Goal: Task Accomplishment & Management: Complete application form

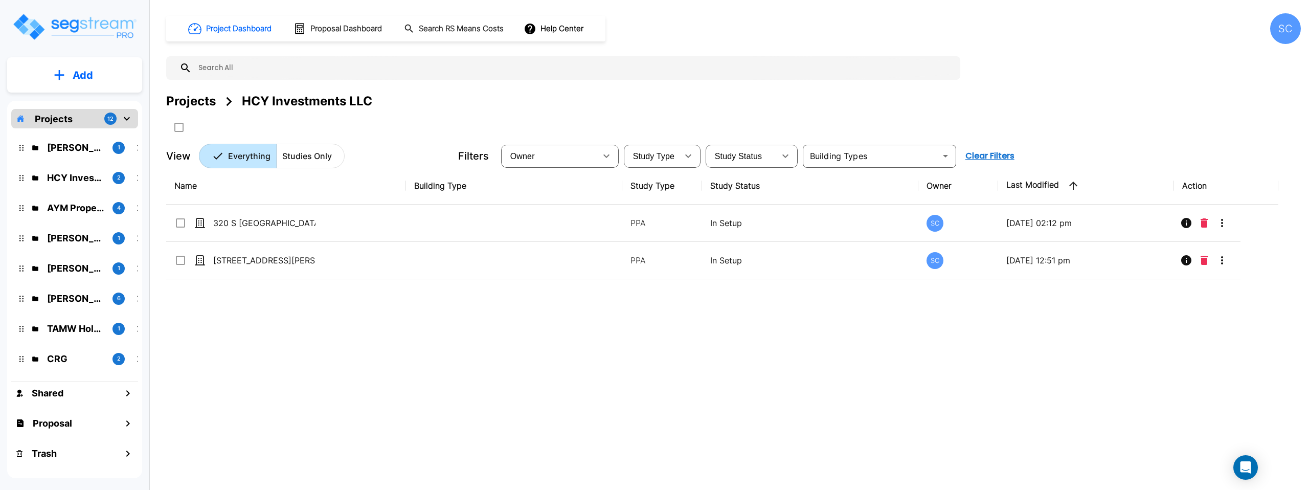
click at [84, 153] on p "[PERSON_NAME]" at bounding box center [75, 148] width 57 height 14
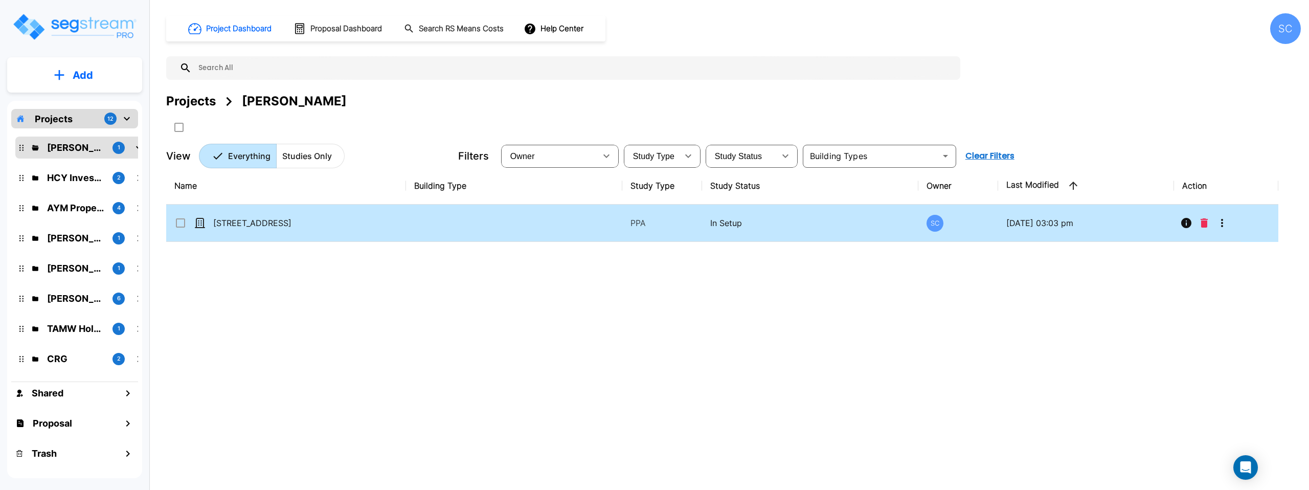
click at [336, 219] on td "[STREET_ADDRESS]" at bounding box center [286, 223] width 240 height 37
checkbox input "true"
click at [336, 219] on td "[STREET_ADDRESS]" at bounding box center [286, 223] width 240 height 37
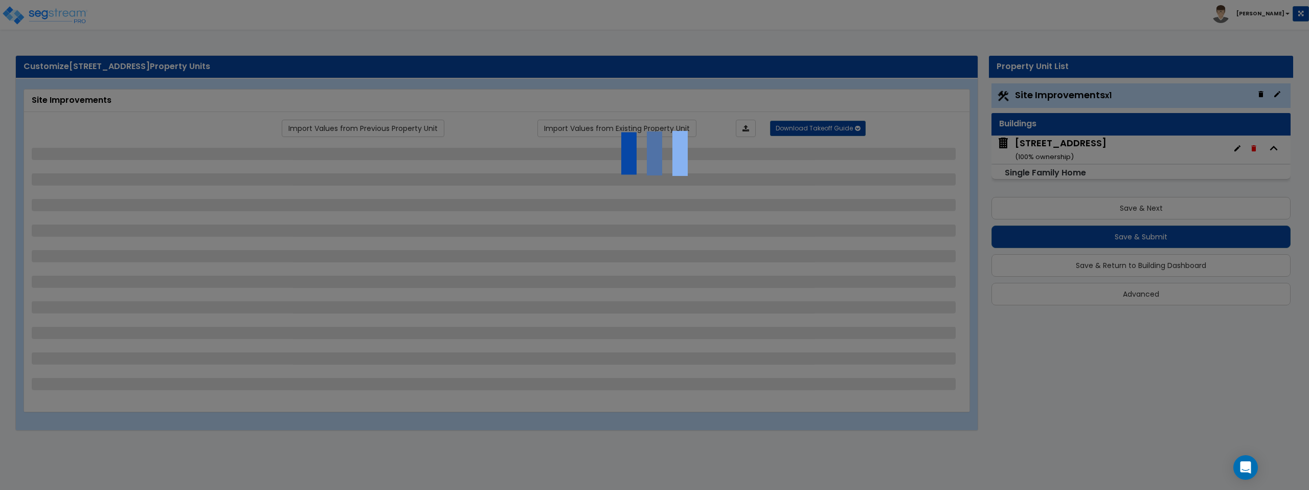
select select "2"
select select "1"
select select "2"
select select "1"
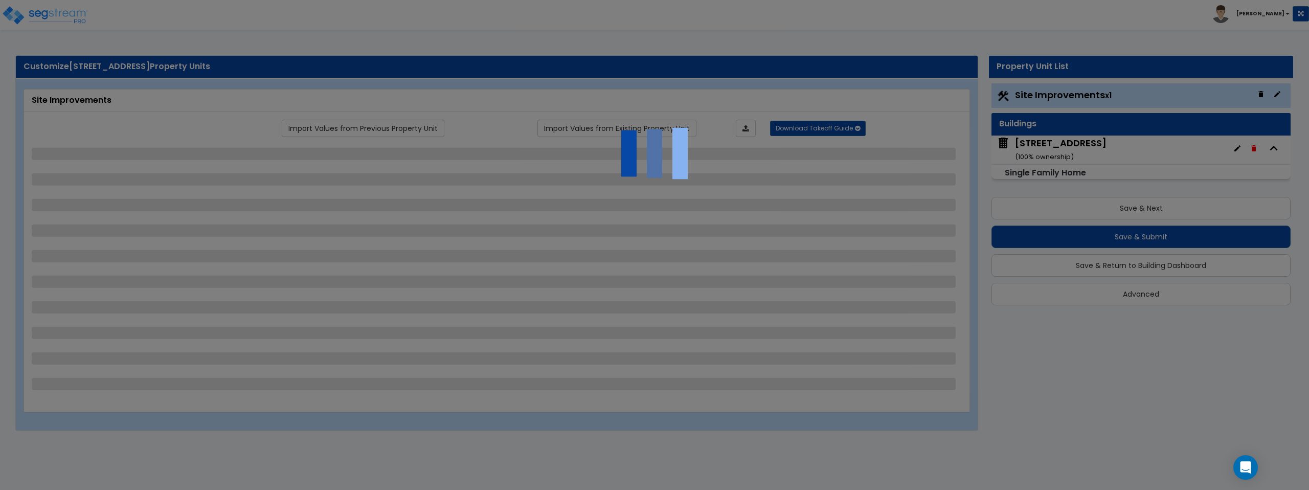
select select "1"
select select "2"
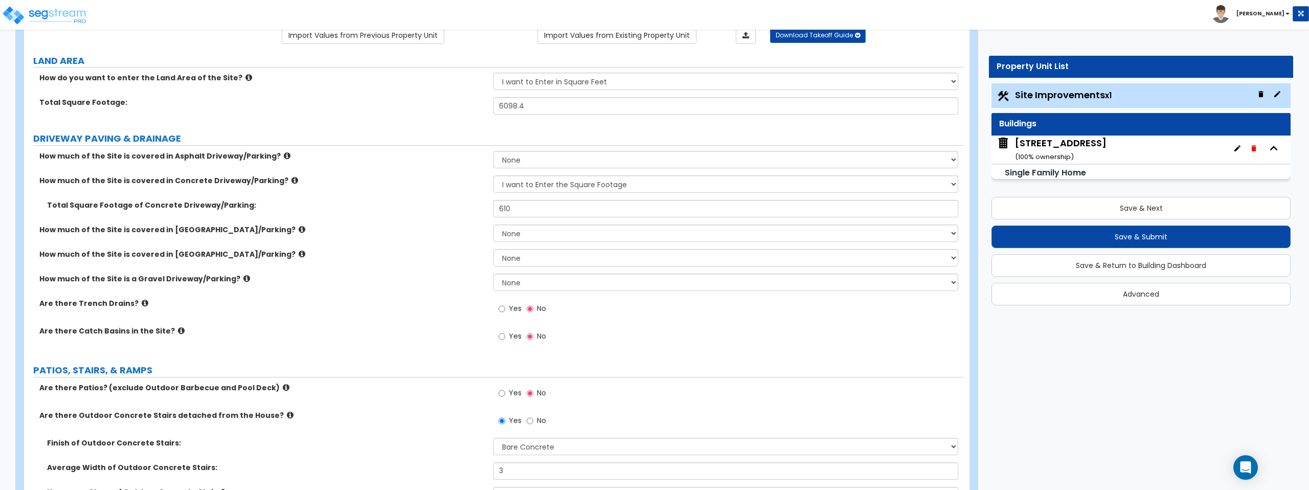
scroll to position [106, 0]
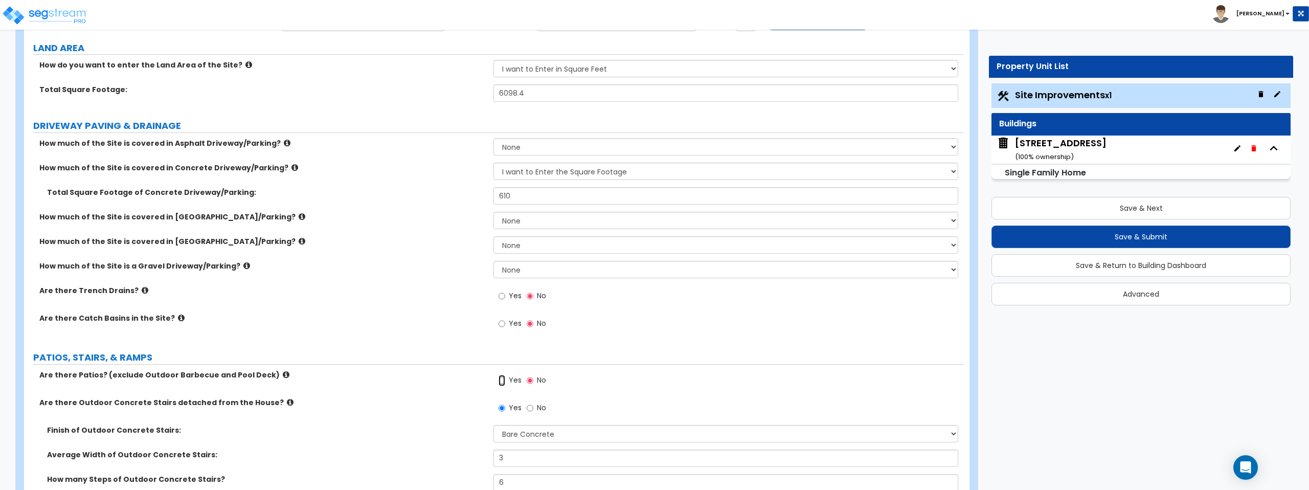
click at [503, 382] on input "Yes" at bounding box center [502, 380] width 7 height 11
radio input "true"
click at [503, 382] on input "Yes" at bounding box center [502, 380] width 7 height 11
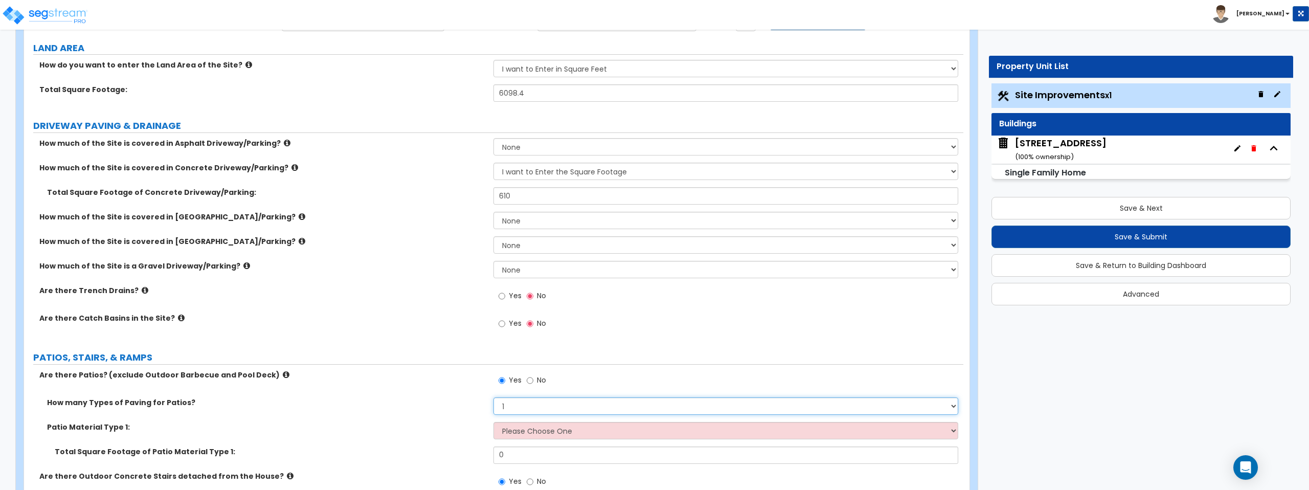
click at [525, 405] on select "1 2 3 4" at bounding box center [726, 405] width 464 height 17
click at [494, 397] on select "1 2 3 4" at bounding box center [726, 405] width 464 height 17
click at [529, 434] on select "Please Choose One Bare Concrete Stamped Concrete Brick Pavers Stone Pavers Tile…" at bounding box center [726, 430] width 464 height 17
select select "1"
click at [494, 422] on select "Please Choose One Bare Concrete Stamped Concrete Brick Pavers Stone Pavers Tile…" at bounding box center [726, 430] width 464 height 17
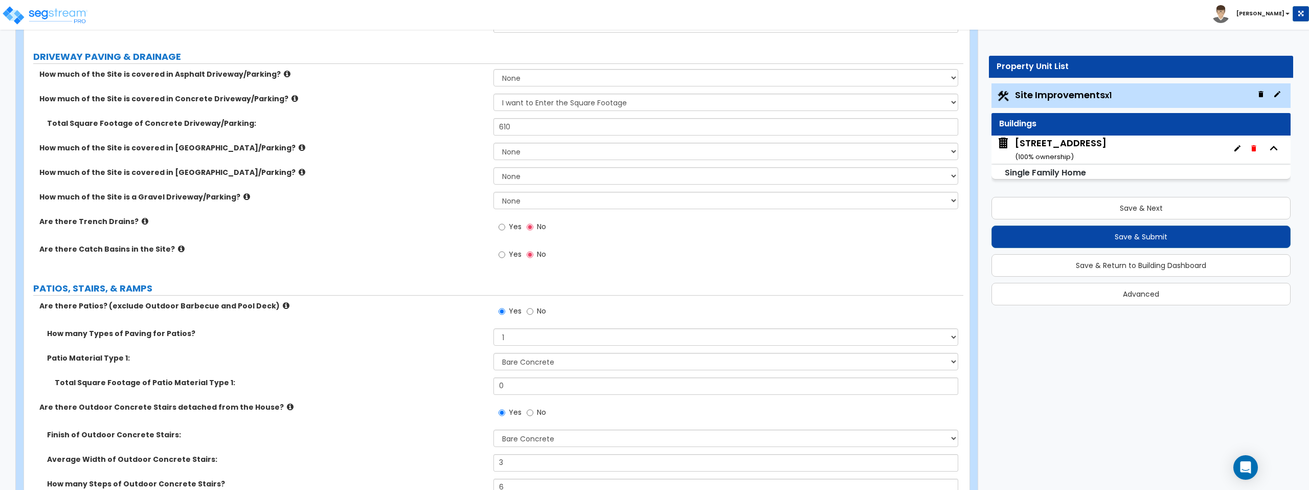
scroll to position [191, 0]
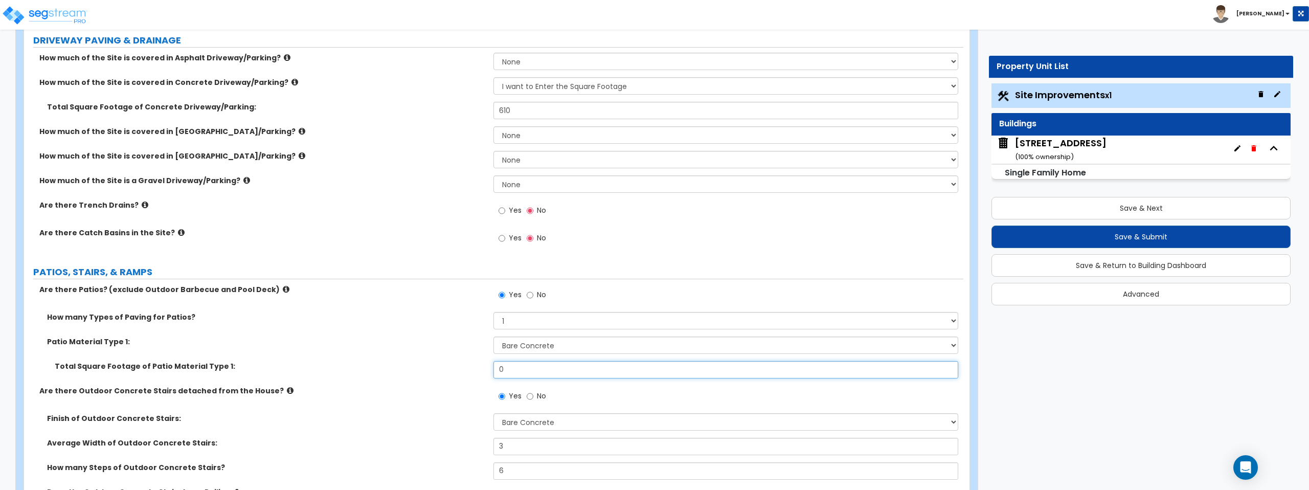
click at [539, 366] on input "0" at bounding box center [726, 369] width 464 height 17
type input "56"
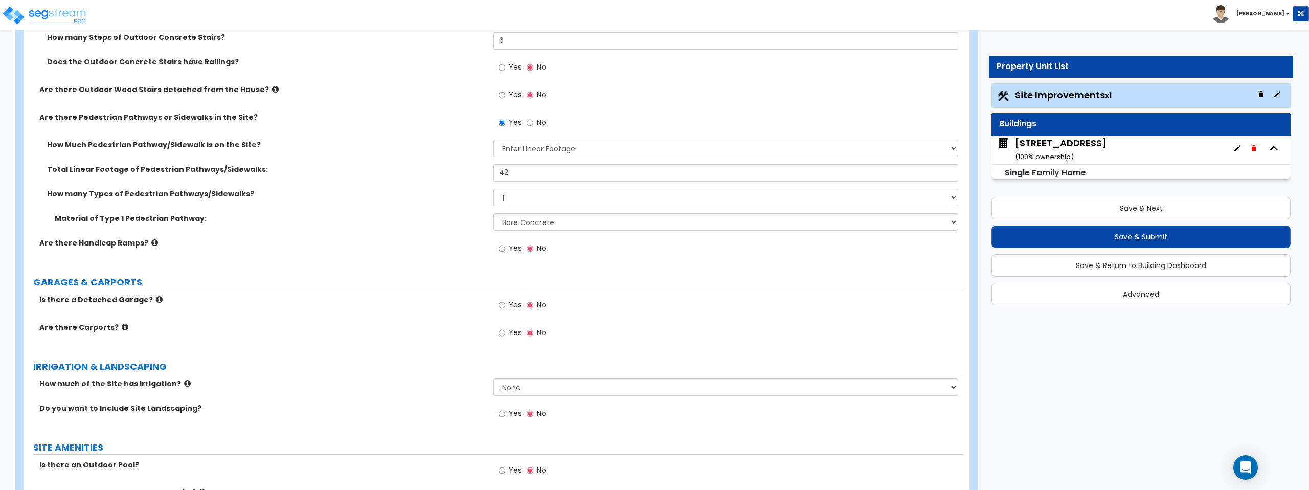
scroll to position [624, 0]
click at [503, 303] on input "Yes" at bounding box center [502, 303] width 7 height 11
radio input "true"
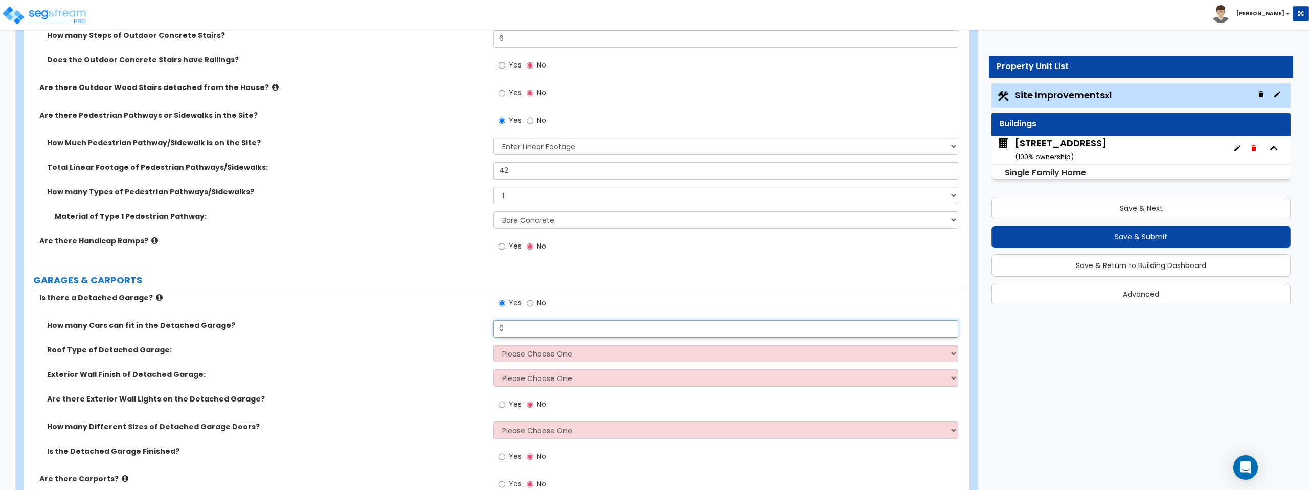
click at [545, 332] on input "0" at bounding box center [726, 328] width 464 height 17
type input "2"
click at [541, 354] on select "Please Choose One Gabled Roof Flat Roof" at bounding box center [726, 353] width 464 height 17
select select "1"
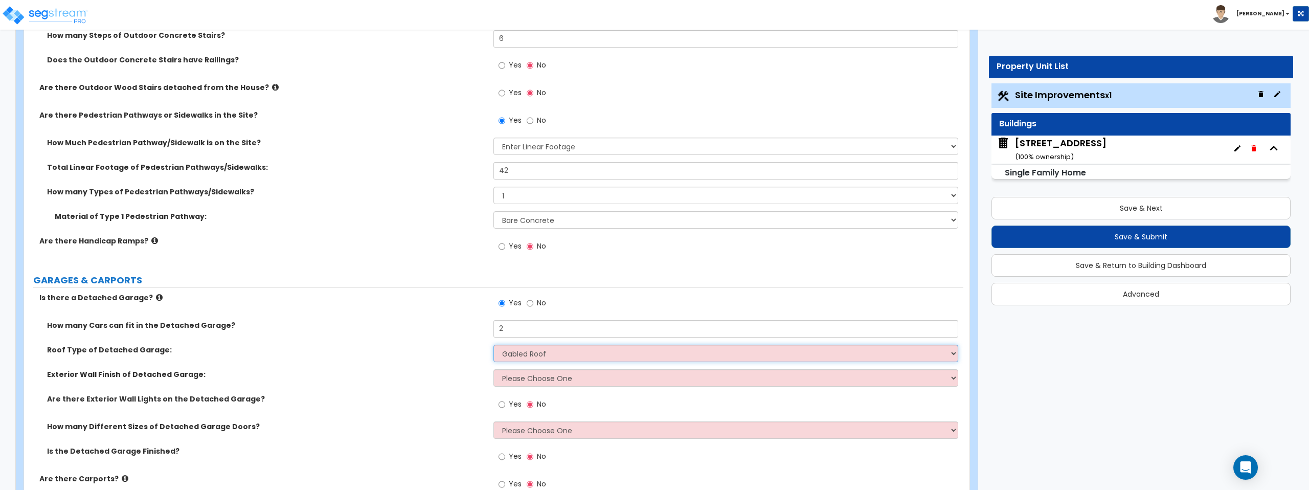
click at [494, 345] on select "Please Choose One Gabled Roof Flat Roof" at bounding box center [726, 353] width 464 height 17
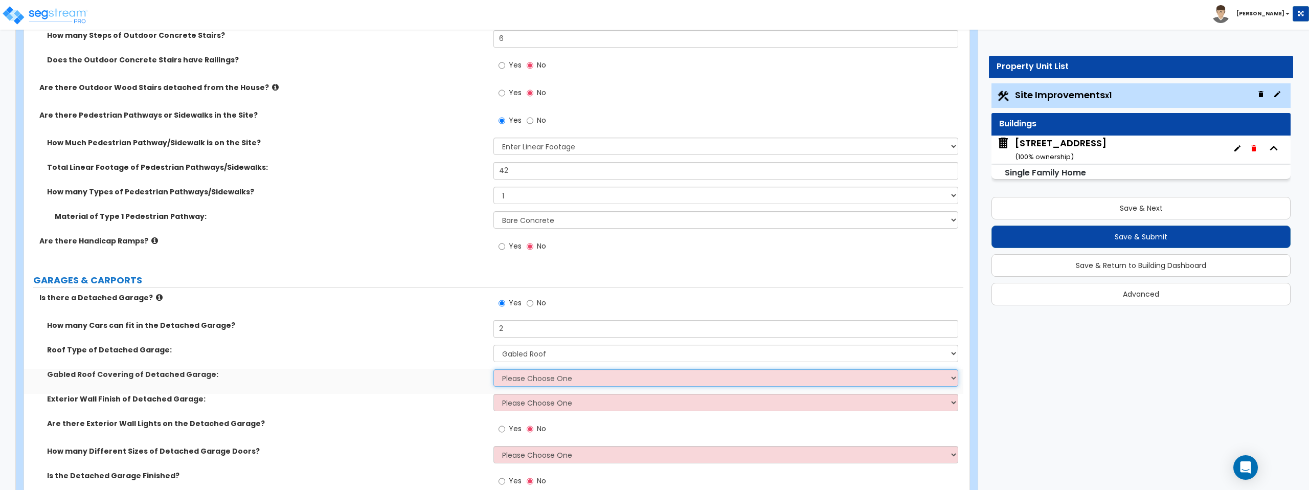
click at [544, 382] on select "Please Choose One Asphalt Shingle Clay Tile Wood Shingle Metal Shingle Standing…" at bounding box center [726, 377] width 464 height 17
select select "1"
click at [494, 369] on select "Please Choose One Asphalt Shingle Clay Tile Wood Shingle Metal Shingle Standing…" at bounding box center [726, 377] width 464 height 17
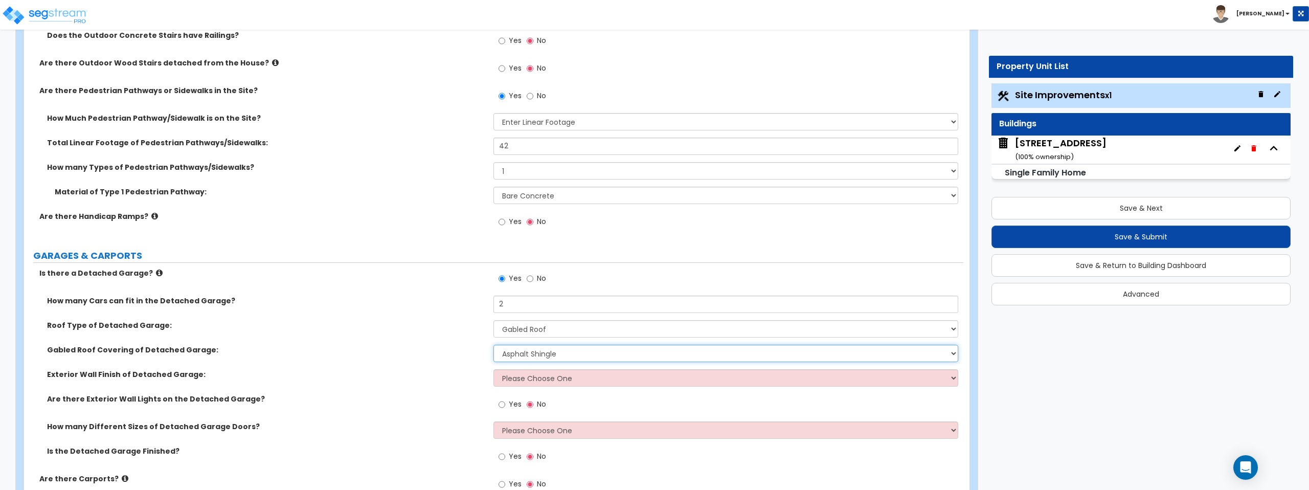
scroll to position [649, 0]
click at [563, 379] on select "Please Choose One Brick Veneer Stone Veneer Wood Siding Vinyl Siding Standing S…" at bounding box center [726, 377] width 464 height 17
click at [494, 369] on select "Please Choose One Brick Veneer Stone Veneer Wood Siding Vinyl Siding Standing S…" at bounding box center [726, 377] width 464 height 17
click at [673, 375] on select "Please Choose One Brick Veneer Stone Veneer Wood Siding Vinyl Siding Standing S…" at bounding box center [726, 377] width 464 height 17
select select "3"
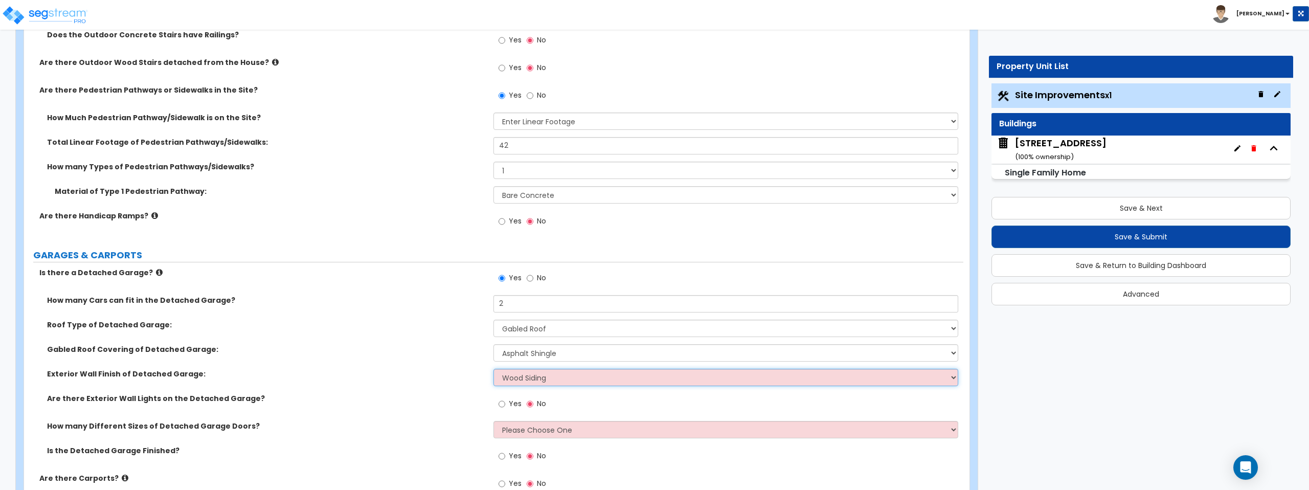
click at [494, 369] on select "Please Choose One Brick Veneer Stone Veneer Wood Siding Vinyl Siding Standing S…" at bounding box center [726, 377] width 464 height 17
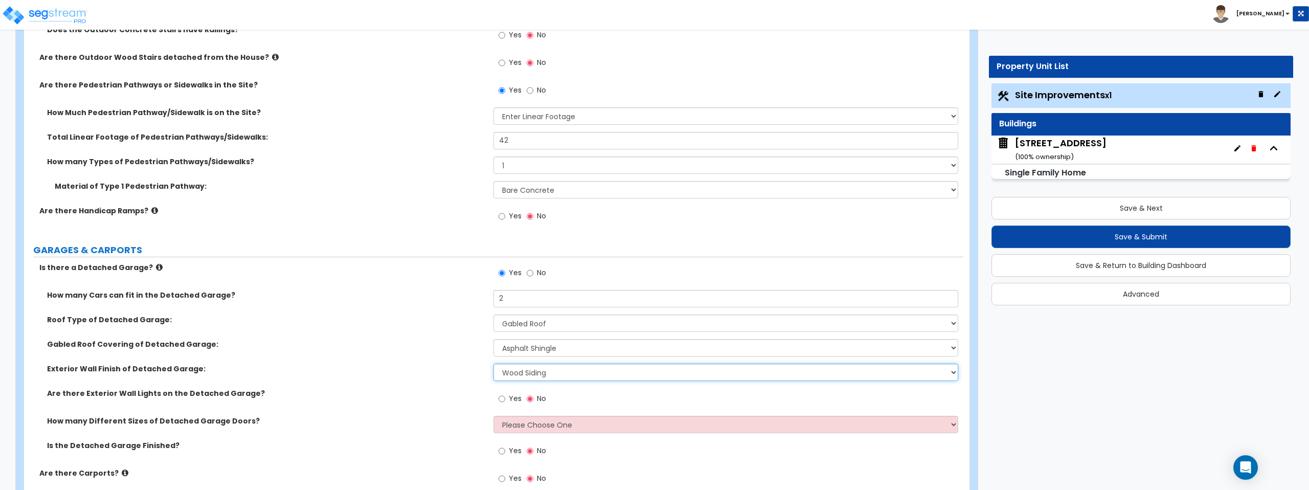
scroll to position [654, 0]
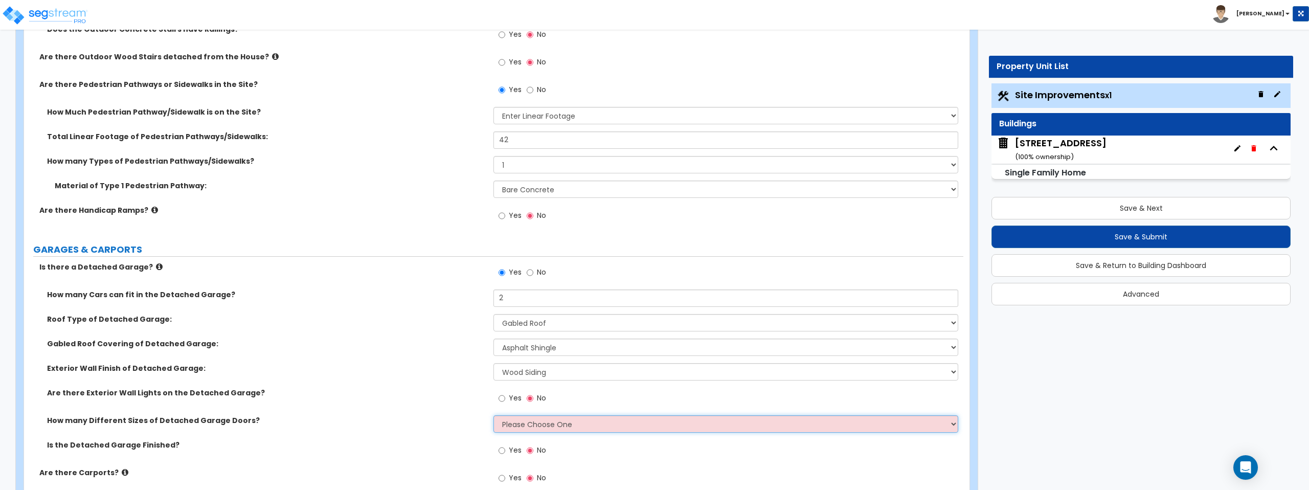
click at [551, 425] on select "Please Choose One 1 2" at bounding box center [726, 423] width 464 height 17
select select "1"
click at [494, 415] on select "Please Choose One 1 2" at bounding box center [726, 423] width 464 height 17
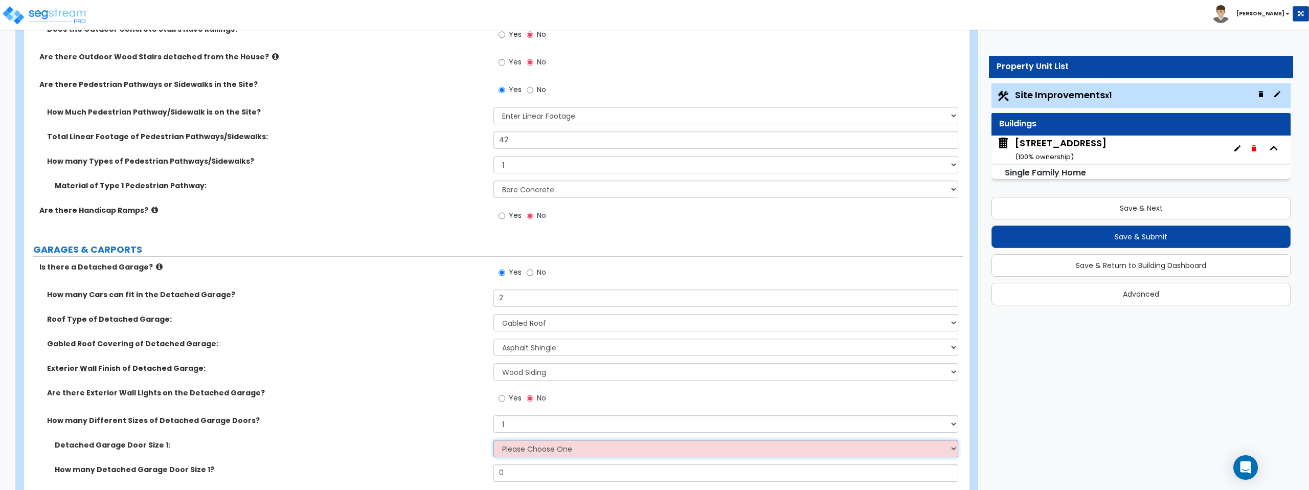
click at [554, 445] on select "Please Choose One 9' x 7' 16' x 7'" at bounding box center [726, 448] width 464 height 17
select select "2"
click at [494, 440] on select "Please Choose One 9' x 7' 16' x 7'" at bounding box center [726, 448] width 464 height 17
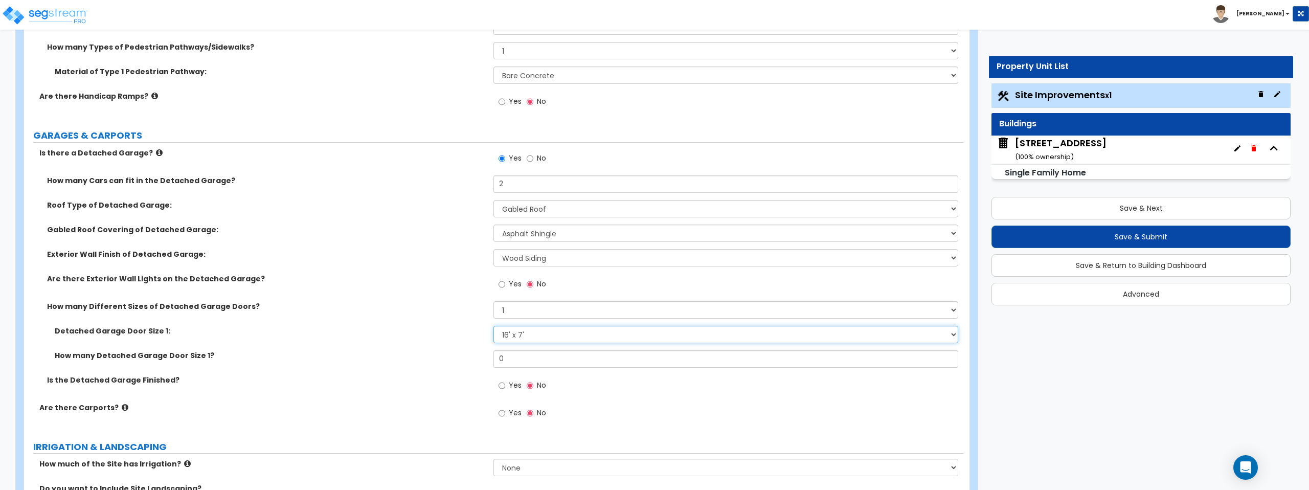
scroll to position [790, 0]
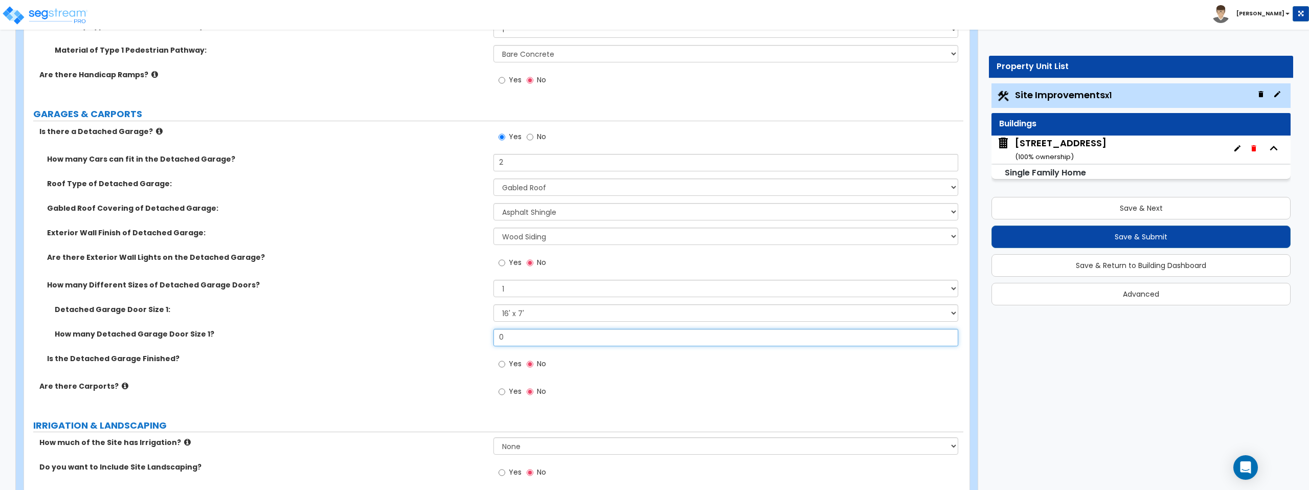
click at [519, 335] on input "0" at bounding box center [726, 337] width 464 height 17
click at [525, 332] on input "0" at bounding box center [726, 337] width 464 height 17
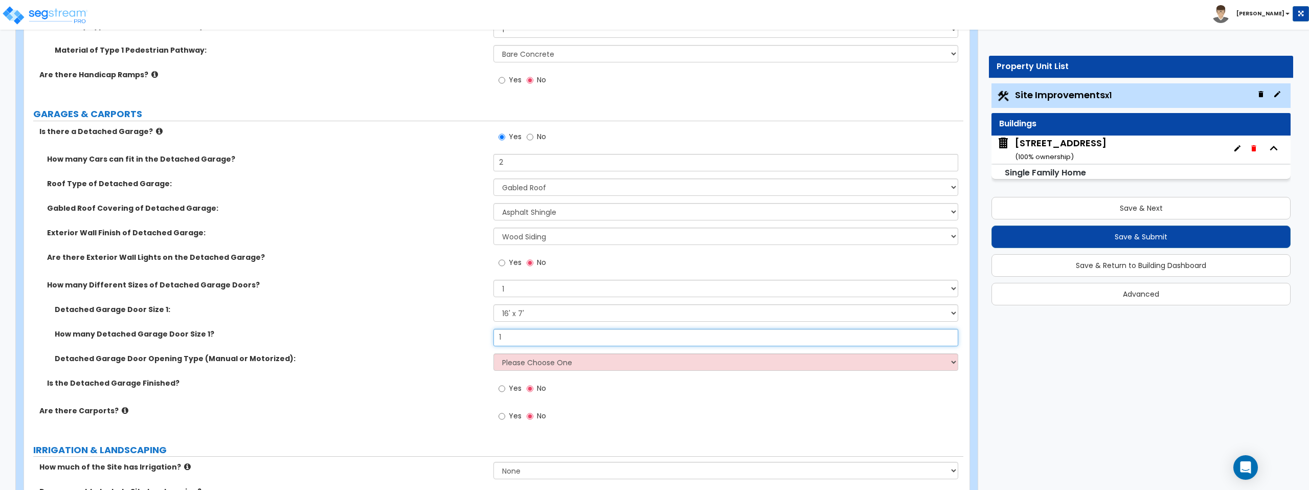
click at [519, 334] on input "1" at bounding box center [726, 337] width 464 height 17
type input "1"
click at [530, 364] on select "Please Choose One Manual Motorized" at bounding box center [726, 361] width 464 height 17
select select "2"
click at [494, 353] on select "Please Choose One Manual Motorized" at bounding box center [726, 361] width 464 height 17
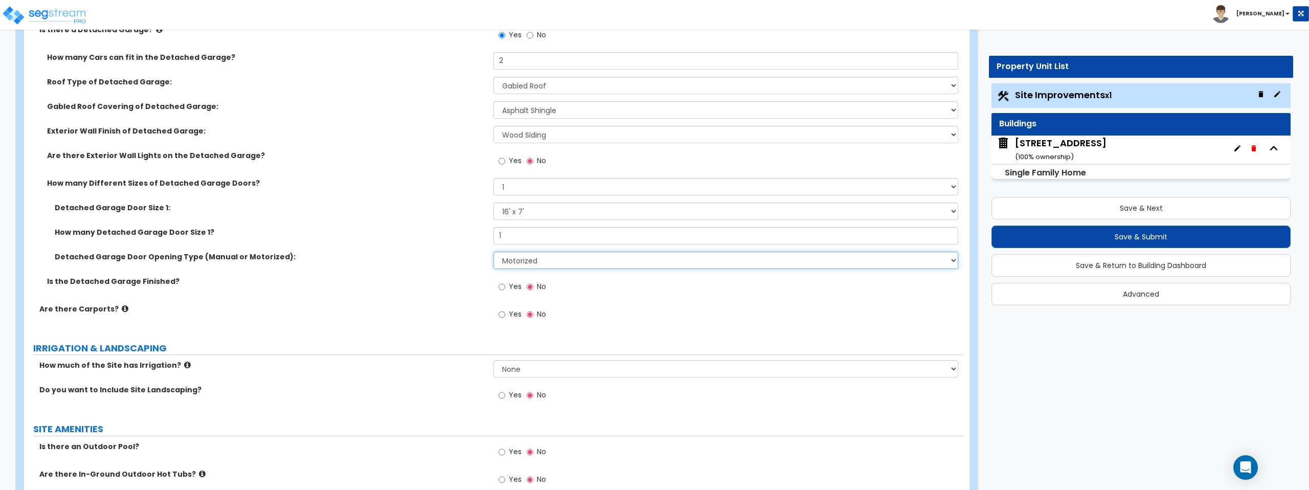
scroll to position [960, 0]
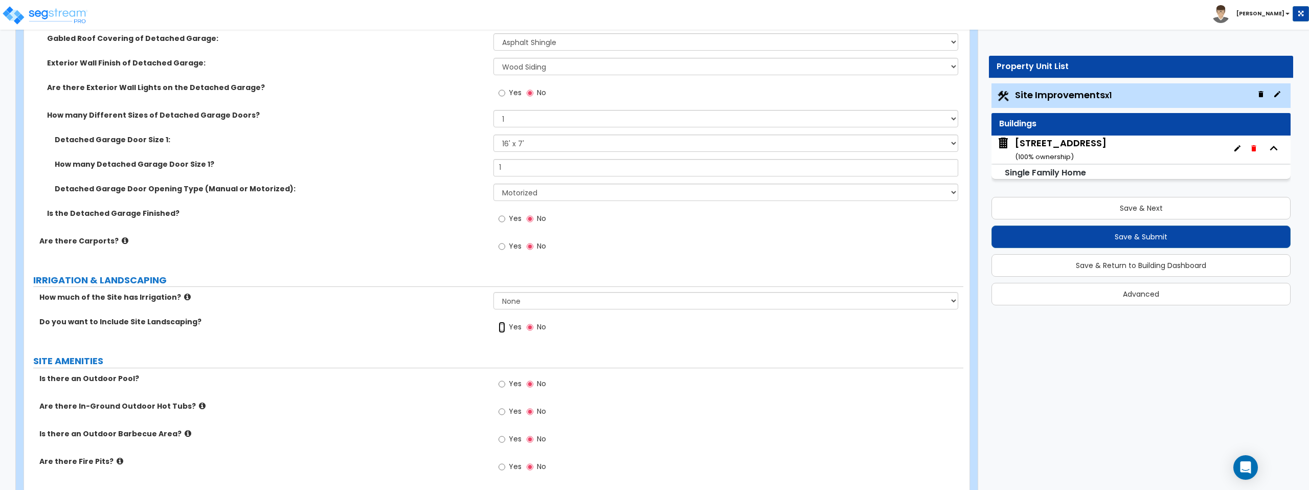
click at [502, 327] on input "Yes" at bounding box center [502, 327] width 7 height 11
radio input "true"
click at [502, 355] on input "Yes" at bounding box center [502, 354] width 7 height 11
radio input "true"
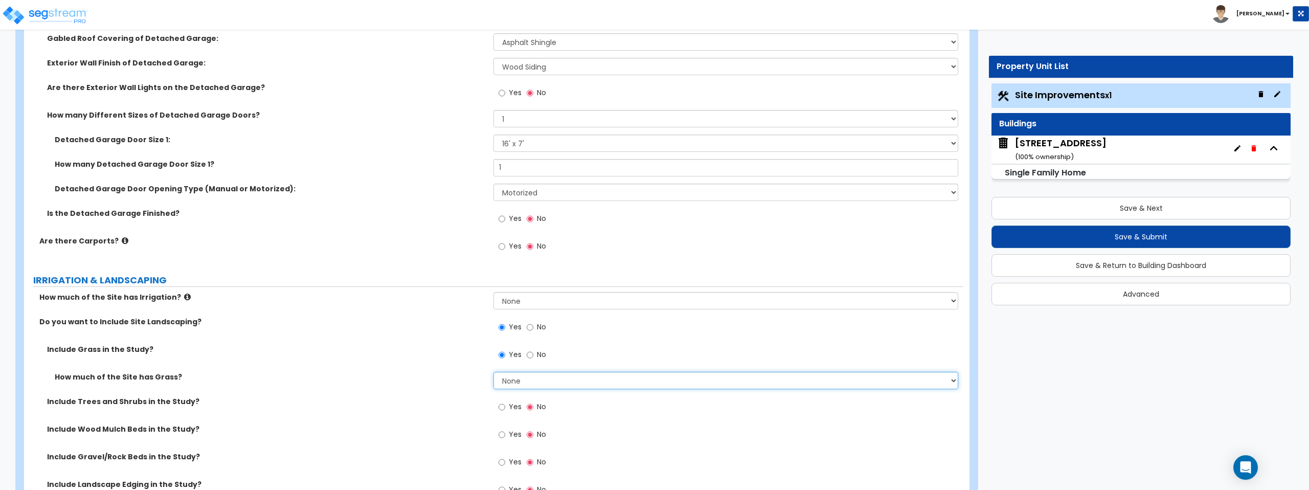
click at [523, 381] on select "None I want to Enter an Approximate Percentage I want to Enter the Square Foota…" at bounding box center [726, 380] width 464 height 17
select select "2"
click at [494, 372] on select "None I want to Enter an Approximate Percentage I want to Enter the Square Foota…" at bounding box center [726, 380] width 464 height 17
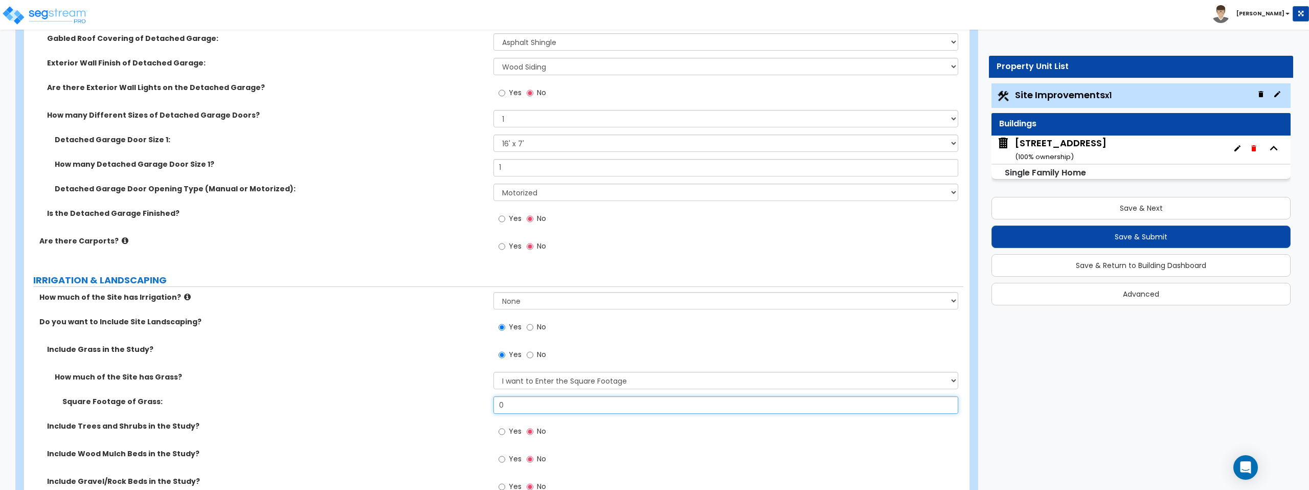
click at [585, 406] on input "0" at bounding box center [726, 404] width 464 height 17
type input "5,776"
click at [413, 411] on div "Square Footage of Grass: 5,776" at bounding box center [494, 408] width 940 height 25
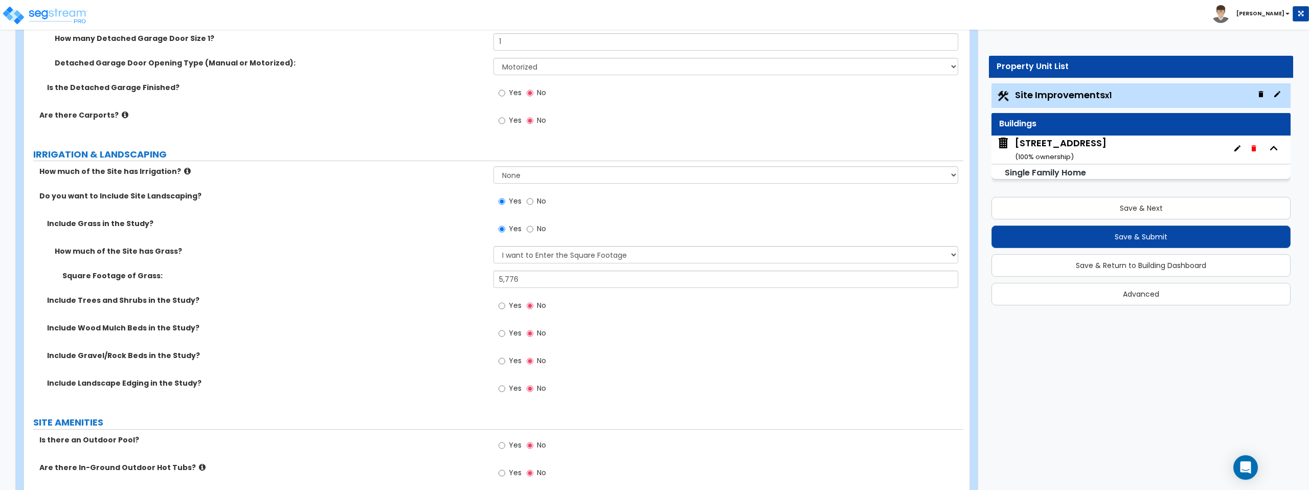
scroll to position [1119, 0]
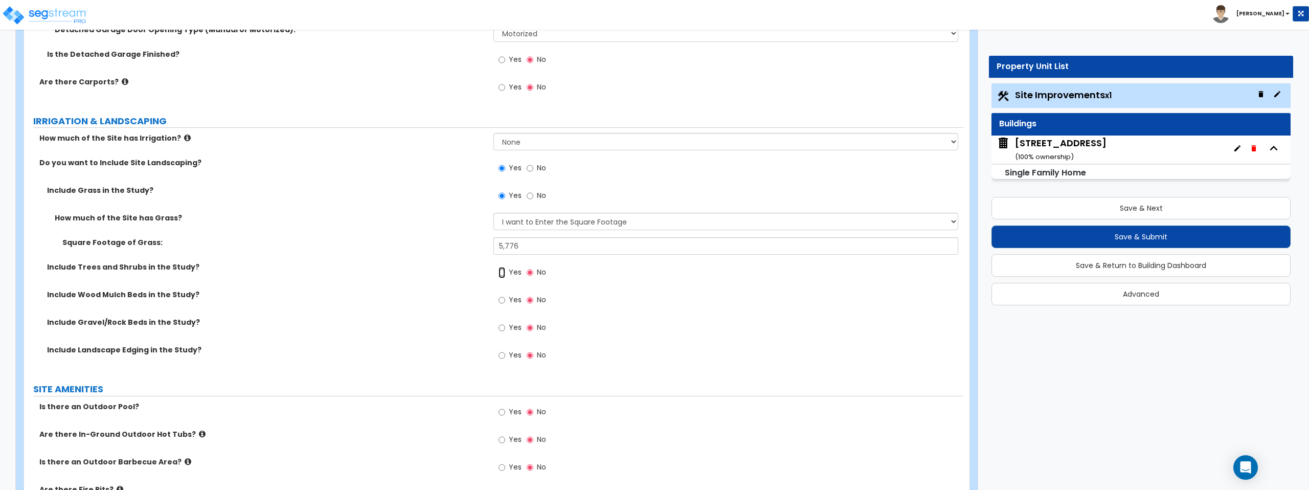
click at [500, 270] on input "Yes" at bounding box center [502, 272] width 7 height 11
radio input "true"
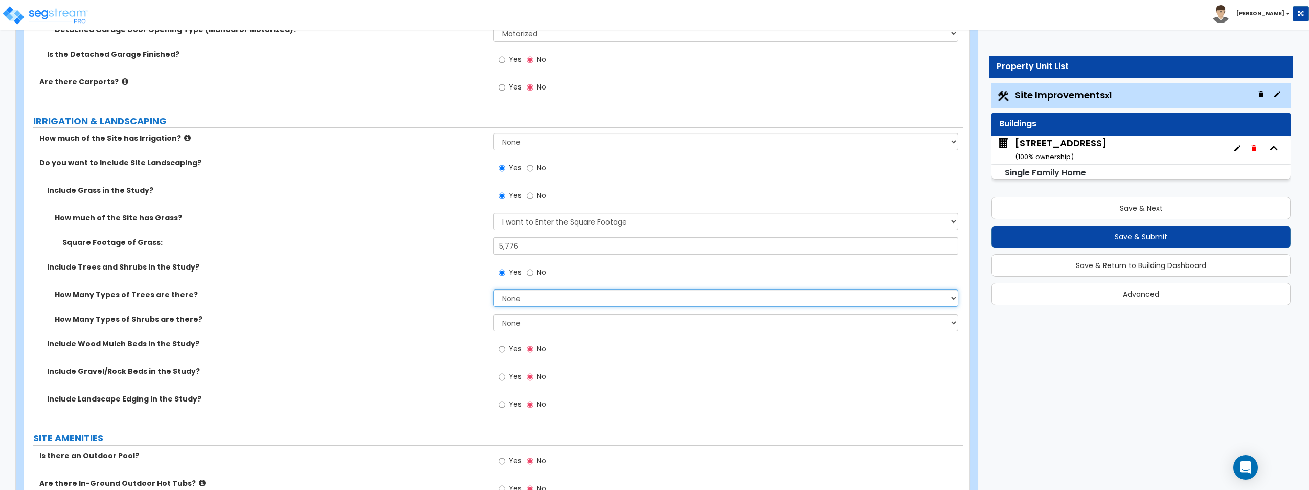
click at [547, 299] on select "None 1 2 3" at bounding box center [726, 298] width 464 height 17
select select "1"
click at [494, 290] on select "None 1 2 3" at bounding box center [726, 298] width 464 height 17
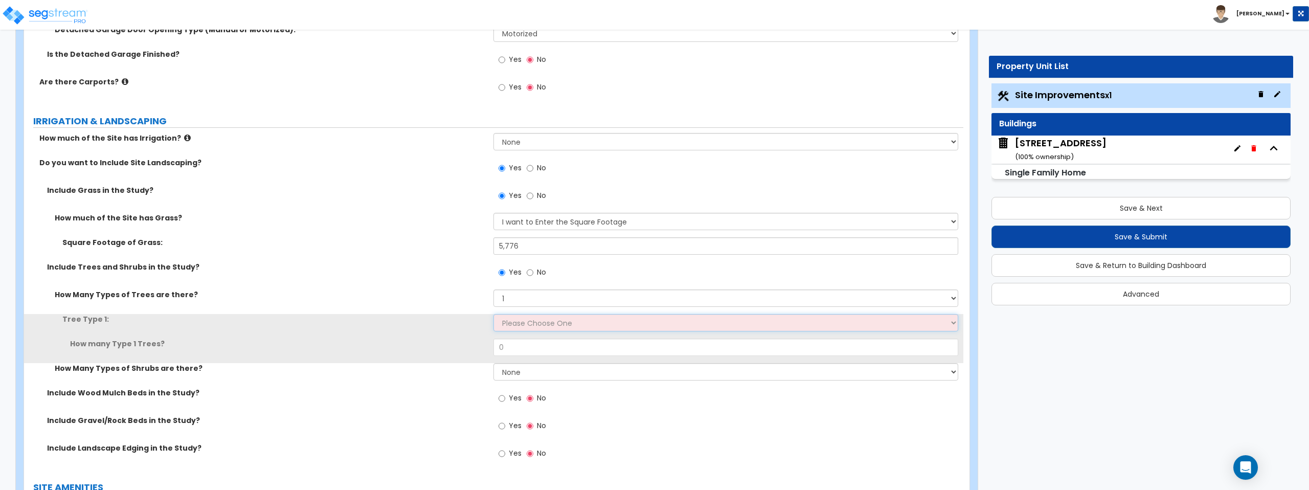
click at [546, 326] on select "Please Choose One Honey Locust Planetree Poplar Elm Hawthorn Linden Maple Red M…" at bounding box center [726, 322] width 464 height 17
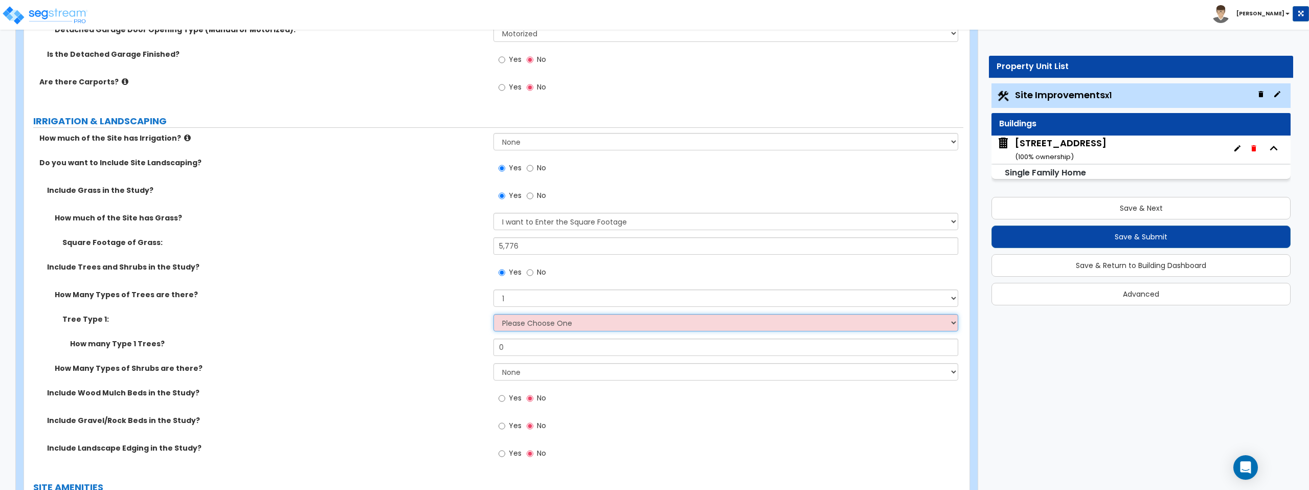
select select "4"
click at [494, 314] on select "Please Choose One Honey Locust Planetree Poplar Elm Hawthorn Linden Maple Red M…" at bounding box center [726, 322] width 464 height 17
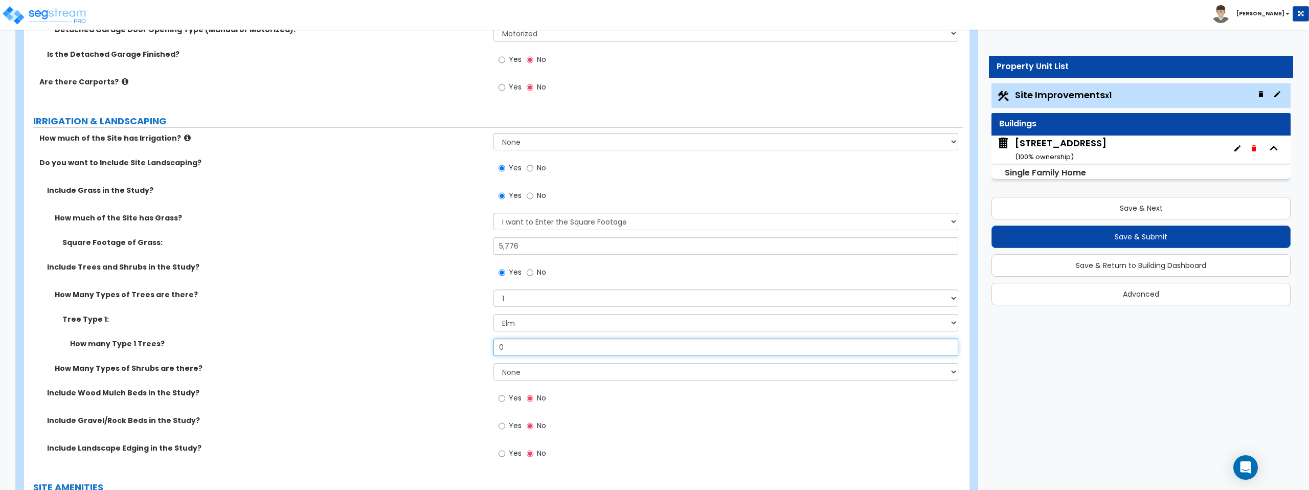
click at [546, 347] on input "0" at bounding box center [726, 347] width 464 height 17
type input "1"
click at [545, 370] on select "None 1 2 3" at bounding box center [726, 371] width 464 height 17
select select "1"
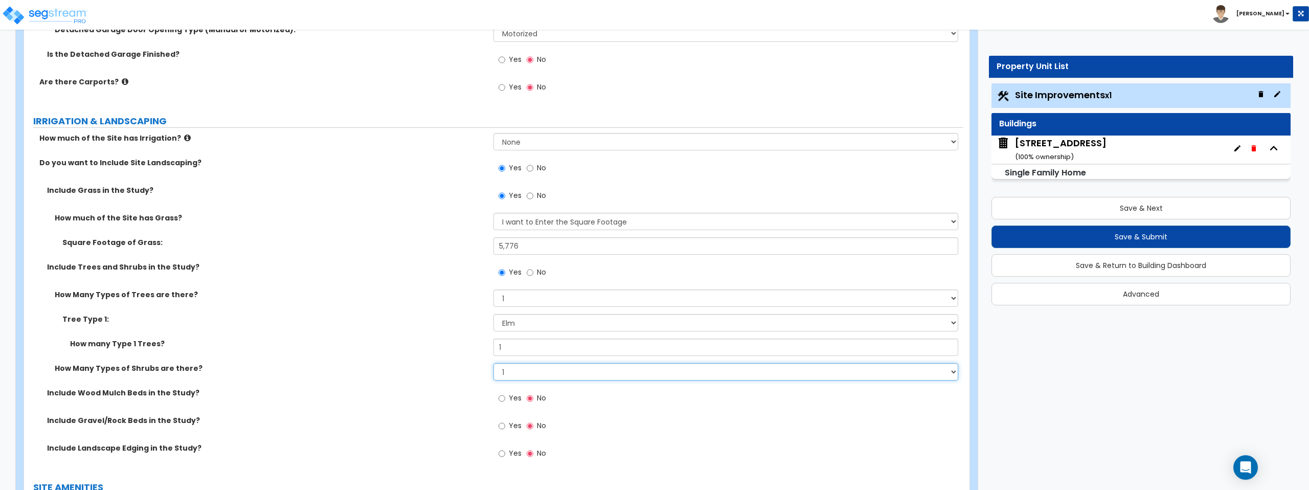
click at [494, 363] on select "None 1 2 3" at bounding box center [726, 371] width 464 height 17
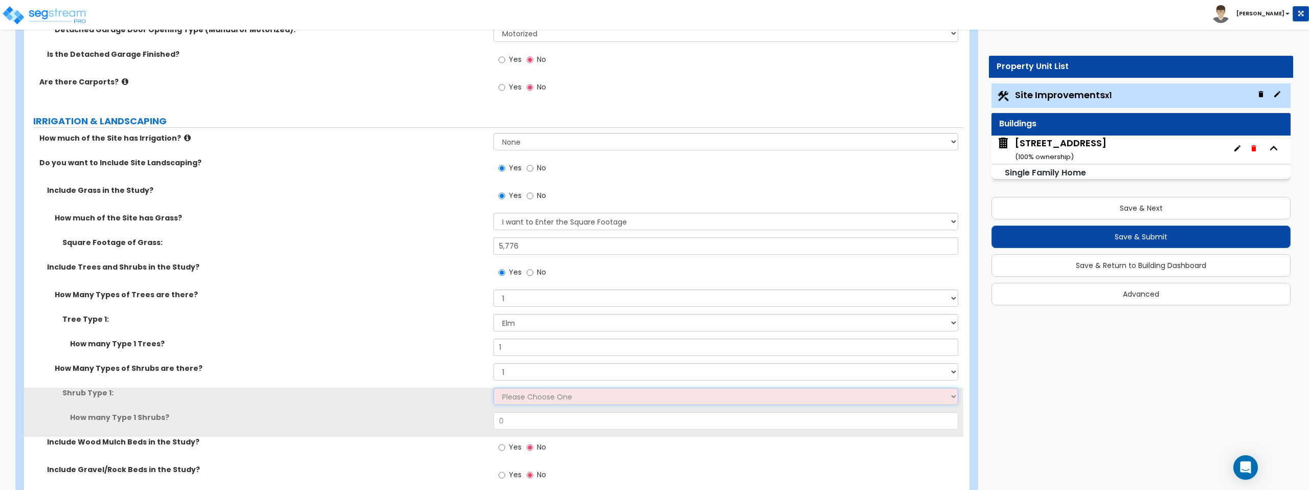
click at [540, 393] on select "Please Choose One Arborvitae Azalea Yew Boxwood Juniper Holly Cotoneaster Euony…" at bounding box center [726, 396] width 464 height 17
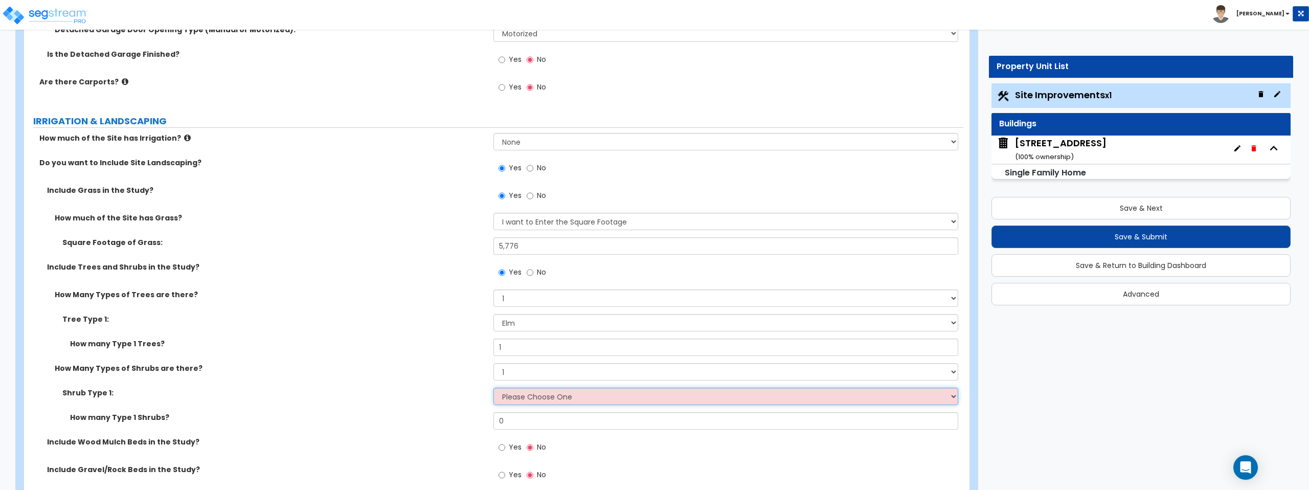
select select "4"
click at [494, 388] on select "Please Choose One Arborvitae Azalea Yew Boxwood Juniper Holly Cotoneaster Euony…" at bounding box center [726, 396] width 464 height 17
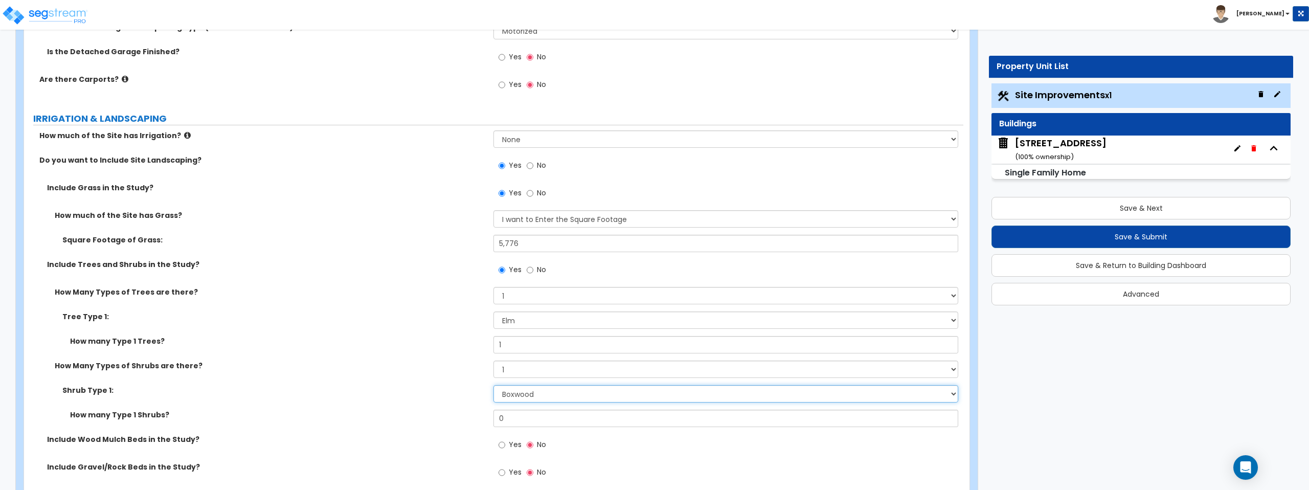
scroll to position [1133, 0]
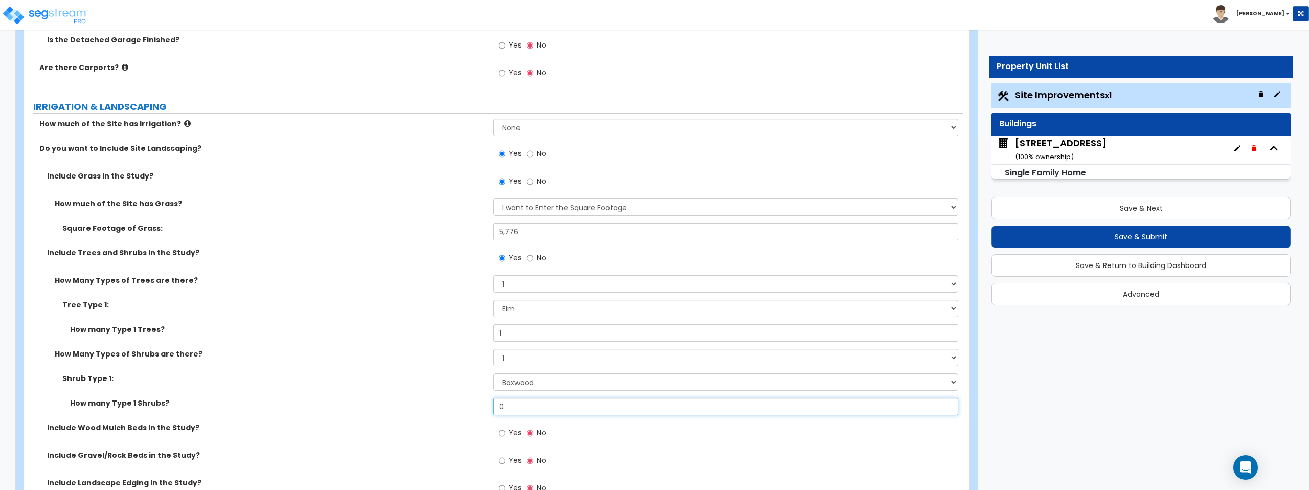
click at [537, 407] on input "0" at bounding box center [726, 406] width 464 height 17
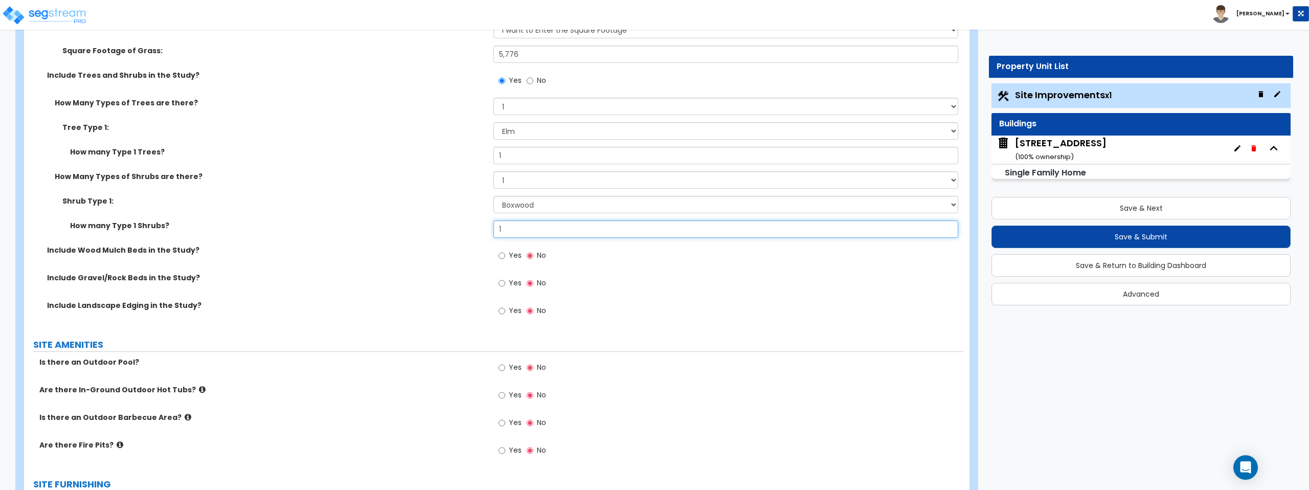
scroll to position [1313, 0]
click at [526, 221] on input "1" at bounding box center [726, 226] width 464 height 17
type input "6"
click at [625, 256] on div "Yes No" at bounding box center [729, 257] width 470 height 28
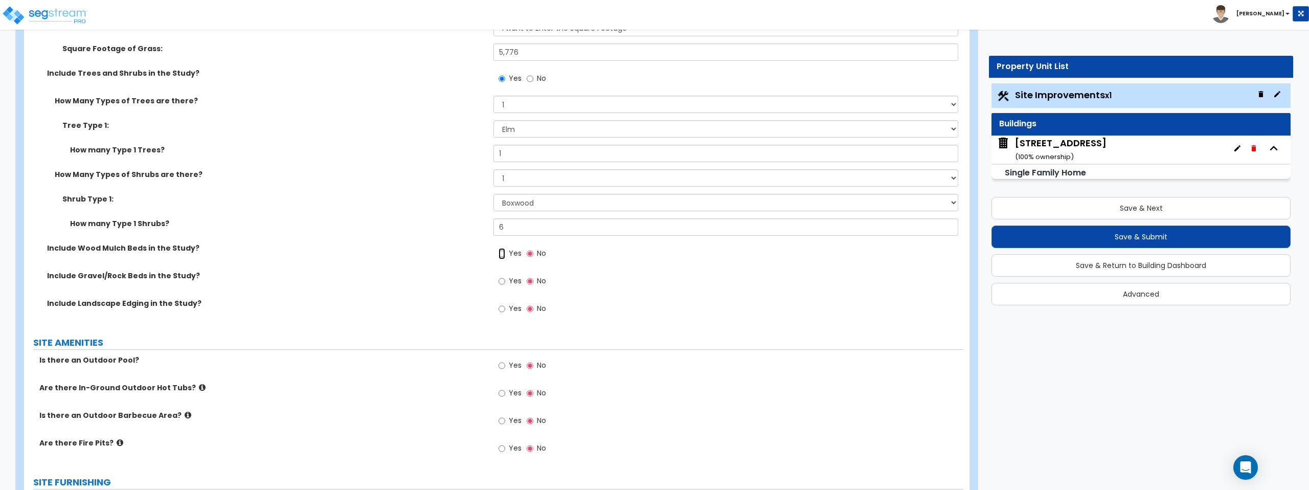
click at [505, 254] on input "Yes" at bounding box center [502, 253] width 7 height 11
radio input "true"
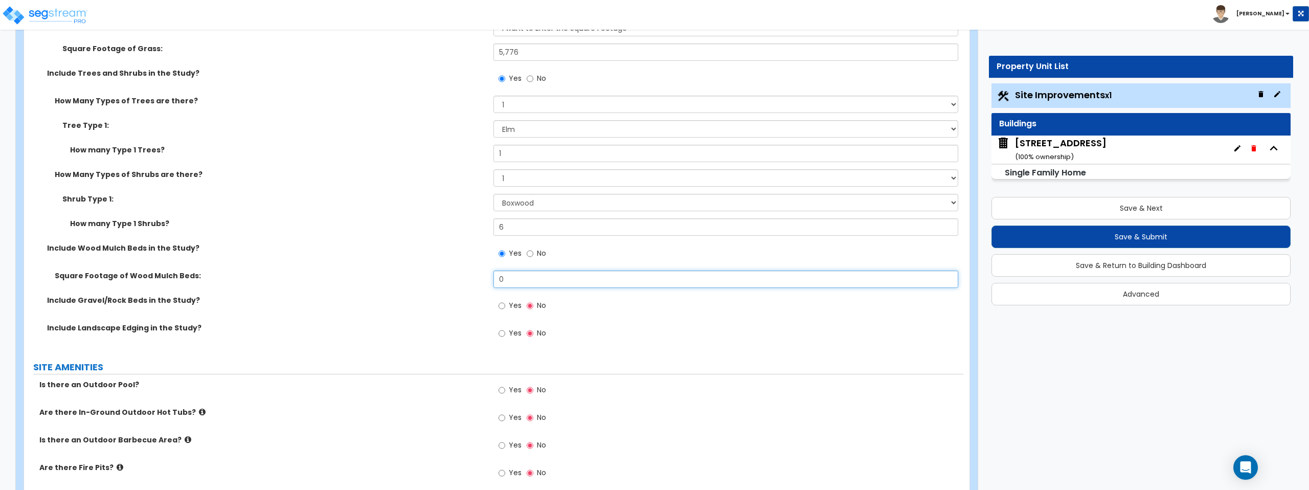
click at [512, 279] on input "0" at bounding box center [726, 279] width 464 height 17
click at [521, 281] on input "0" at bounding box center [726, 279] width 464 height 17
type input "50"
click at [602, 320] on div "Yes No" at bounding box center [729, 309] width 470 height 28
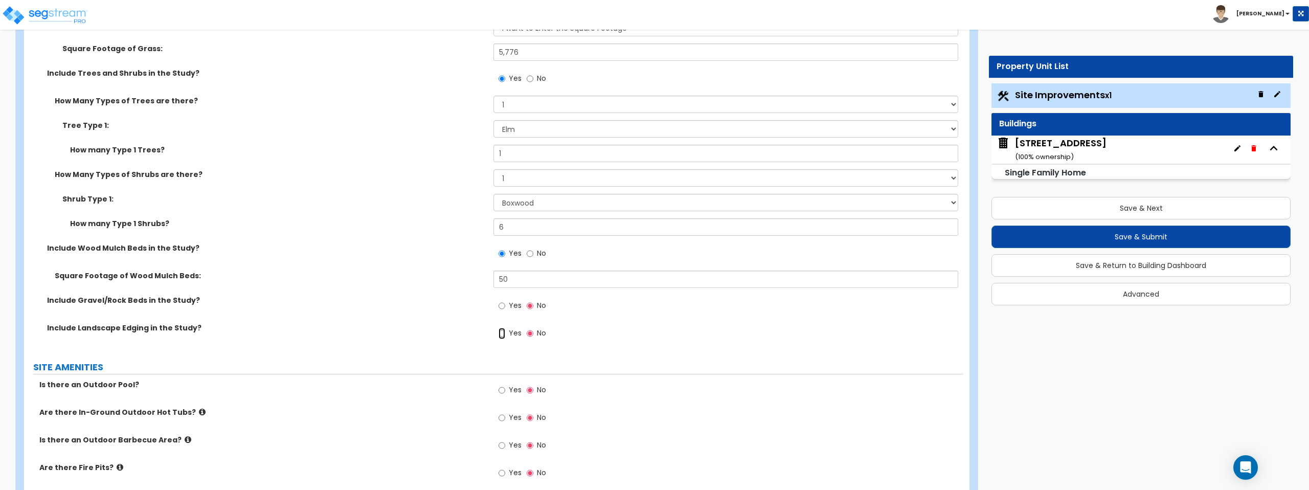
click at [503, 334] on input "Yes" at bounding box center [502, 333] width 7 height 11
radio input "true"
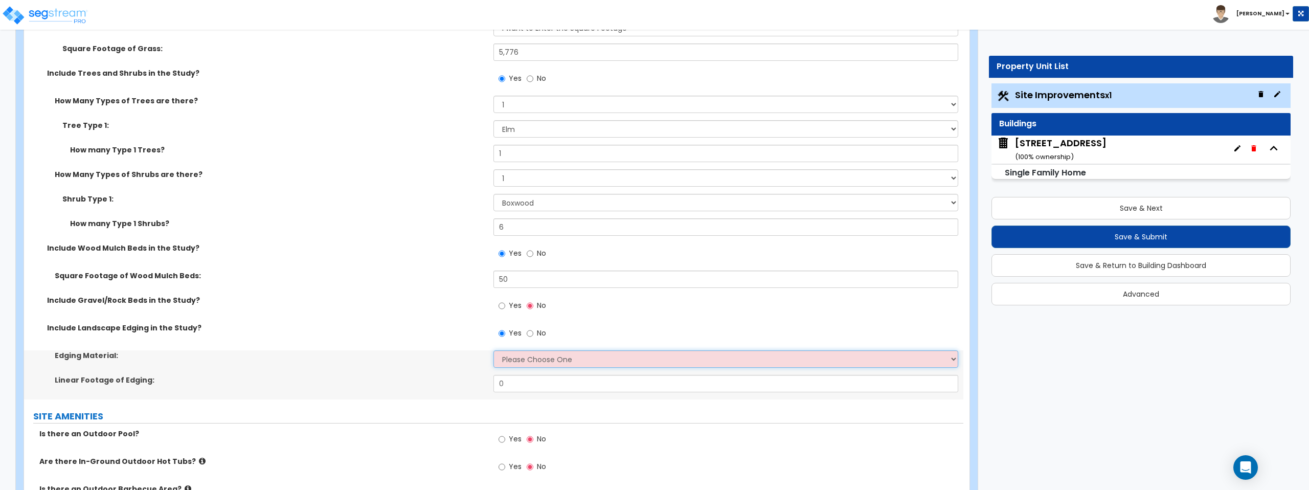
click at [524, 362] on select "Please Choose One Metal Brick Railroad Ties Concrete" at bounding box center [726, 358] width 464 height 17
click at [494, 350] on select "Please Choose One Metal Brick Railroad Ties Concrete" at bounding box center [726, 358] width 464 height 17
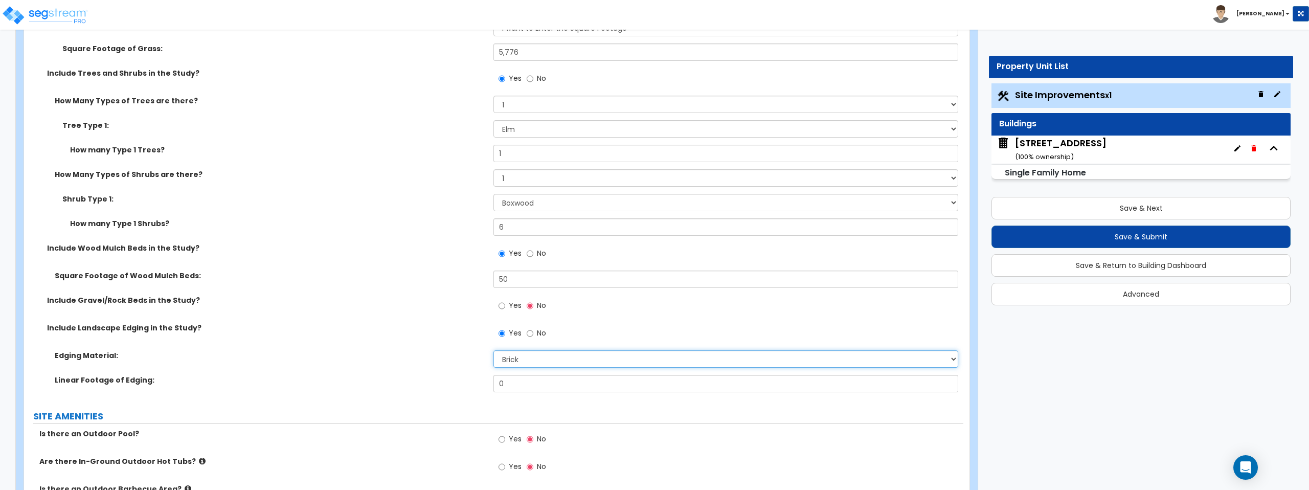
click at [527, 359] on select "Please Choose One Metal Brick Railroad Ties Concrete" at bounding box center [726, 358] width 464 height 17
select select "1"
click at [494, 350] on select "Please Choose One Metal Brick Railroad Ties Concrete" at bounding box center [726, 358] width 464 height 17
click at [575, 361] on select "Please Choose One Metal Brick Railroad Ties Concrete" at bounding box center [726, 358] width 464 height 17
click at [494, 350] on select "Please Choose One Metal Brick Railroad Ties Concrete" at bounding box center [726, 358] width 464 height 17
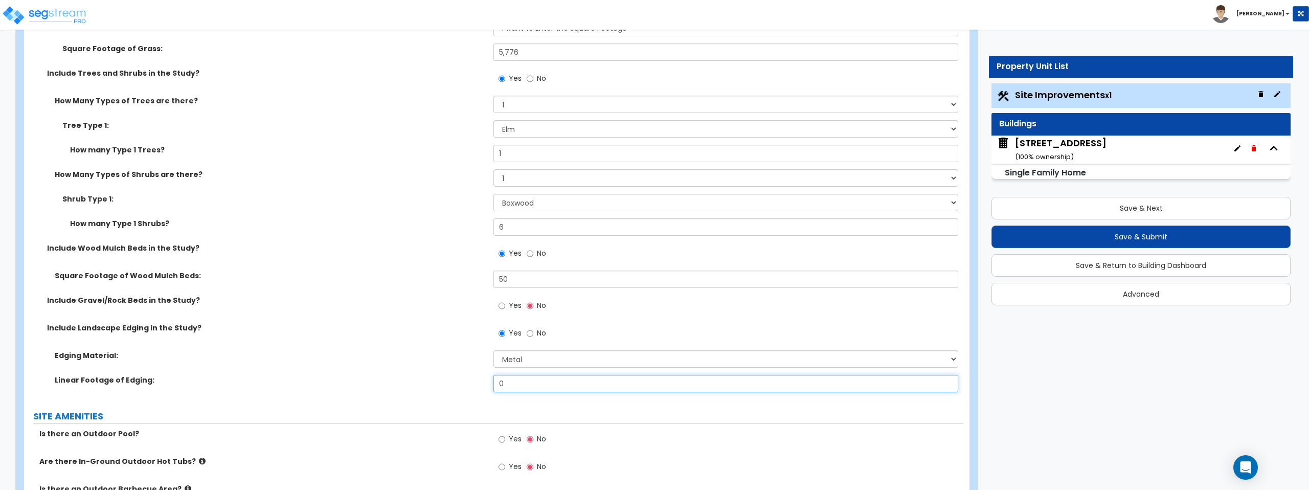
click at [527, 386] on input "0" at bounding box center [726, 383] width 464 height 17
type input "18.9"
click at [247, 373] on div "Edging Material: Please Choose One Metal Brick Railroad Ties Concrete" at bounding box center [494, 362] width 940 height 25
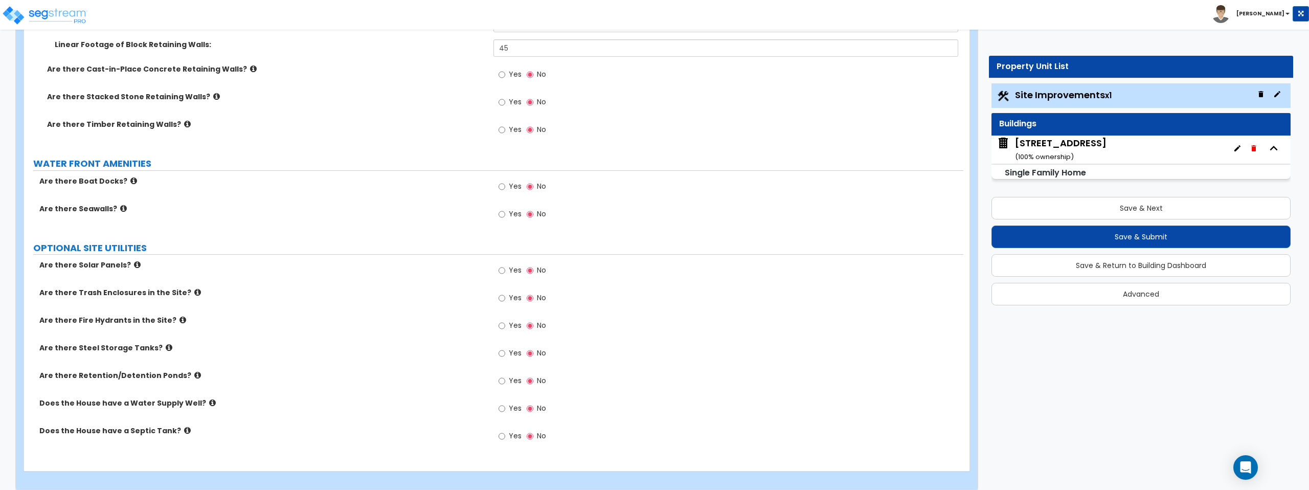
scroll to position [2714, 0]
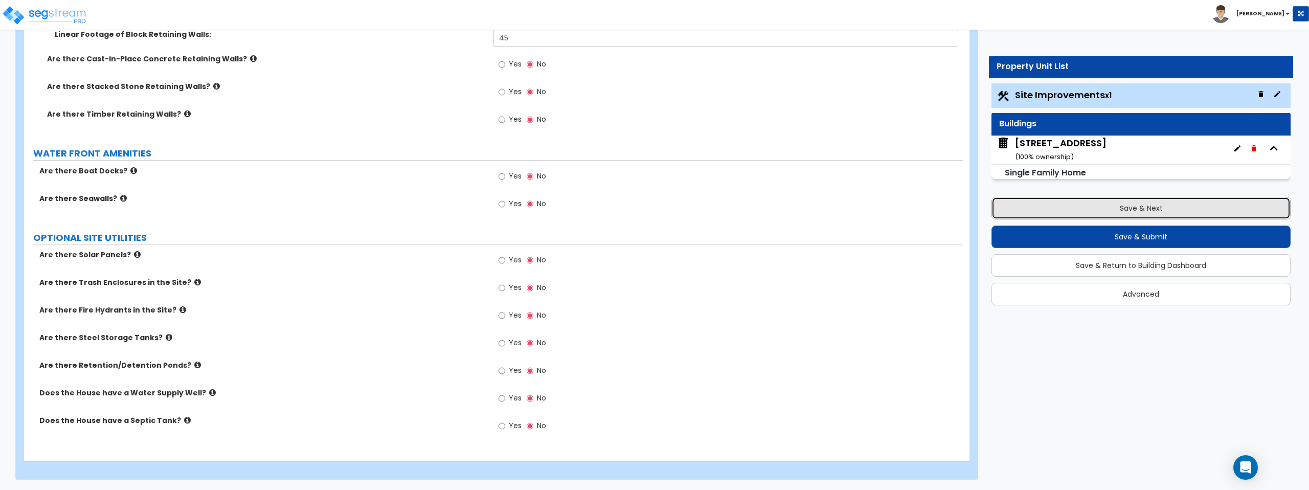
click at [1178, 210] on button "Save & Next" at bounding box center [1141, 208] width 299 height 23
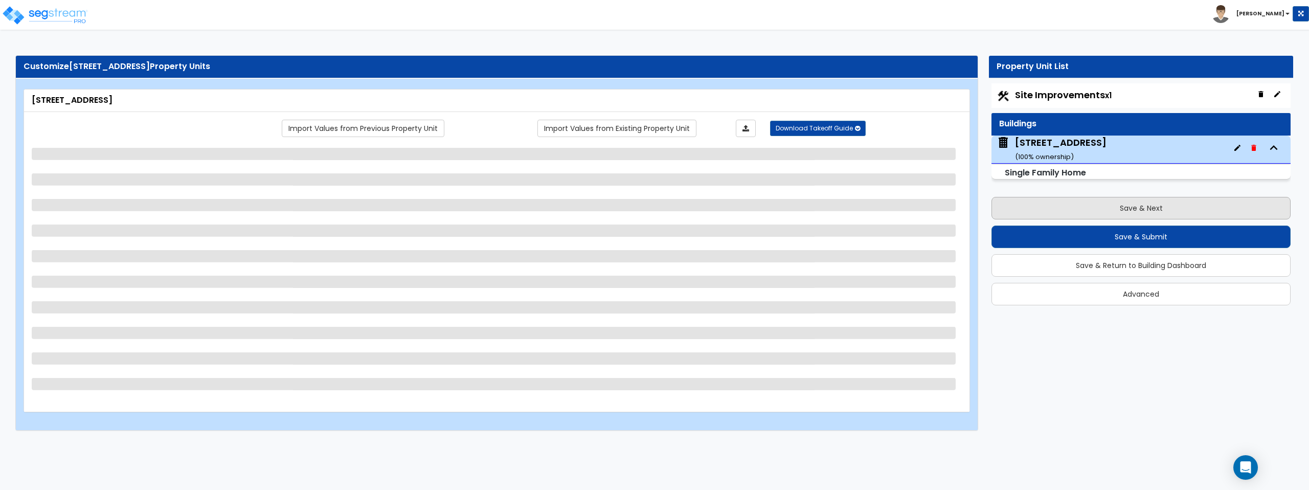
scroll to position [0, 0]
select select "1"
select select "7"
select select "1"
select select "2"
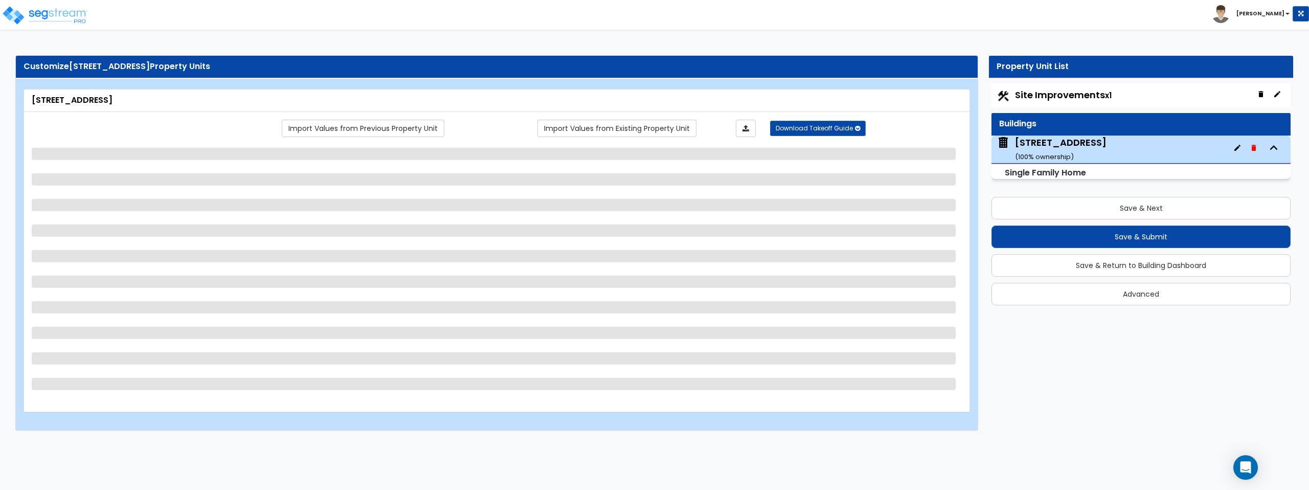
select select "2"
select select "1"
select select "2"
select select "1"
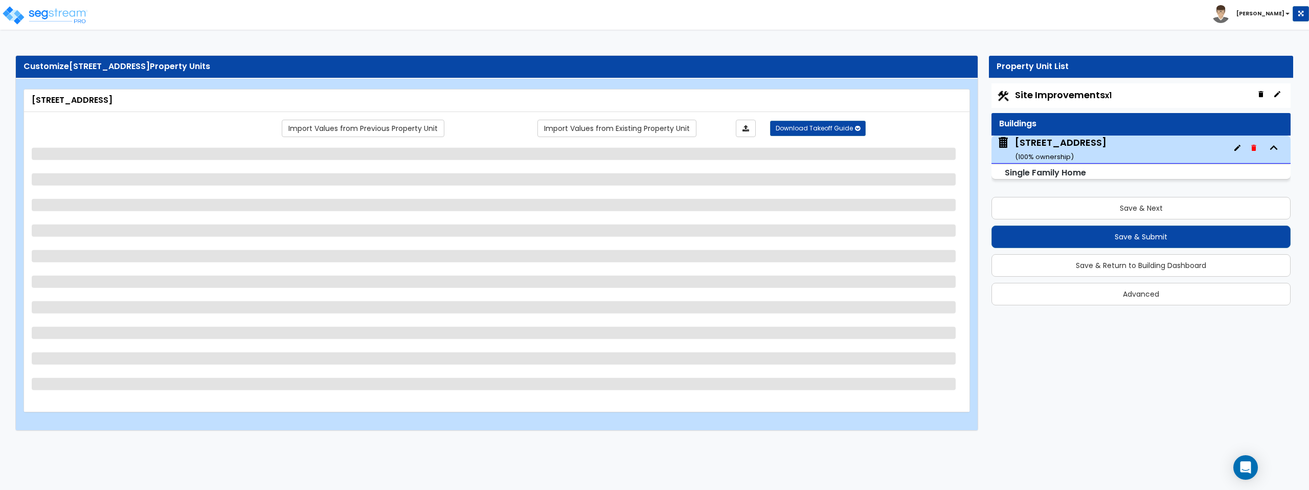
select select "1"
select select "2"
select select "3"
select select "6"
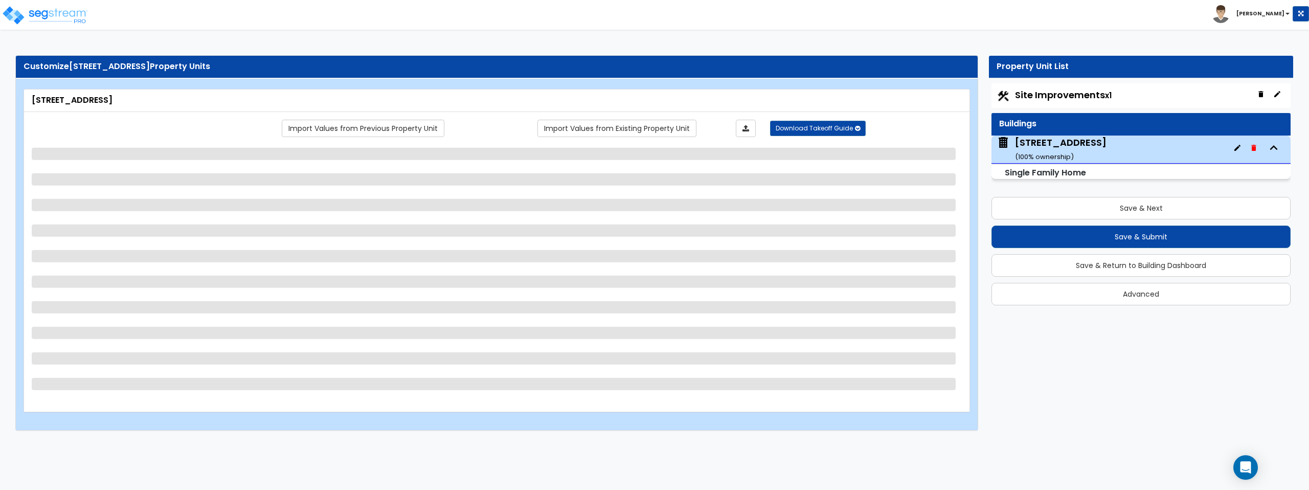
select select "1"
select select "2"
select select "1"
select select "6"
select select "3"
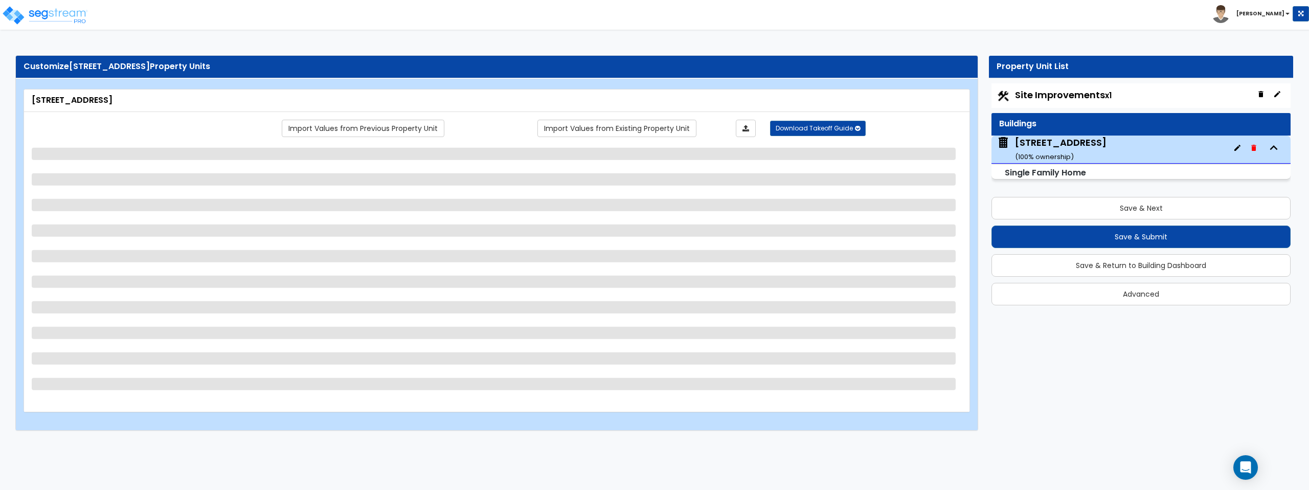
select select "2"
select select "1"
select select "2"
select select "1"
select select "2"
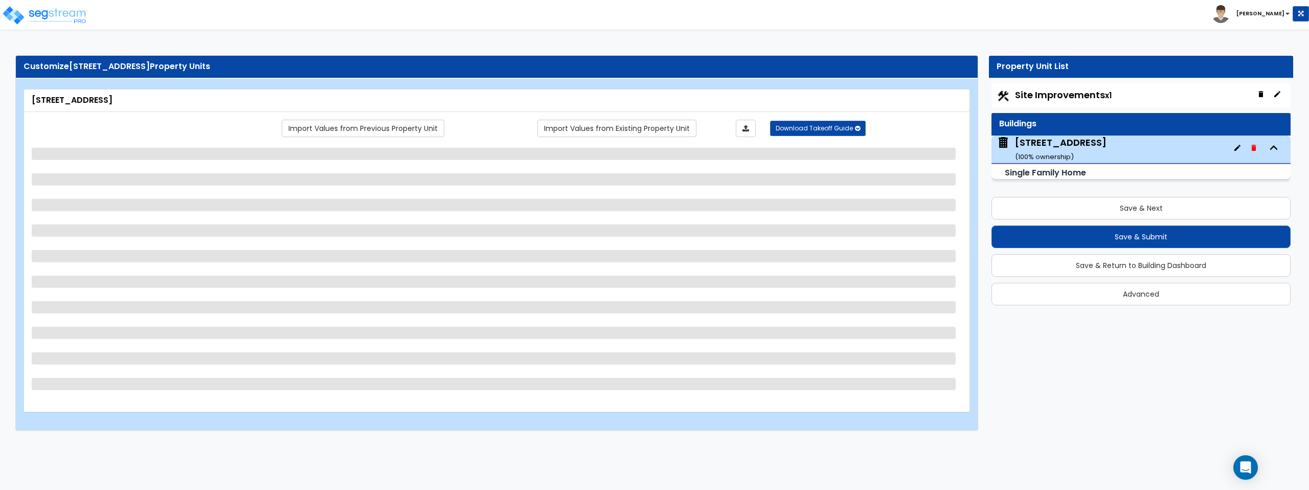
select select "1"
select select "2"
select select "1"
select select "7"
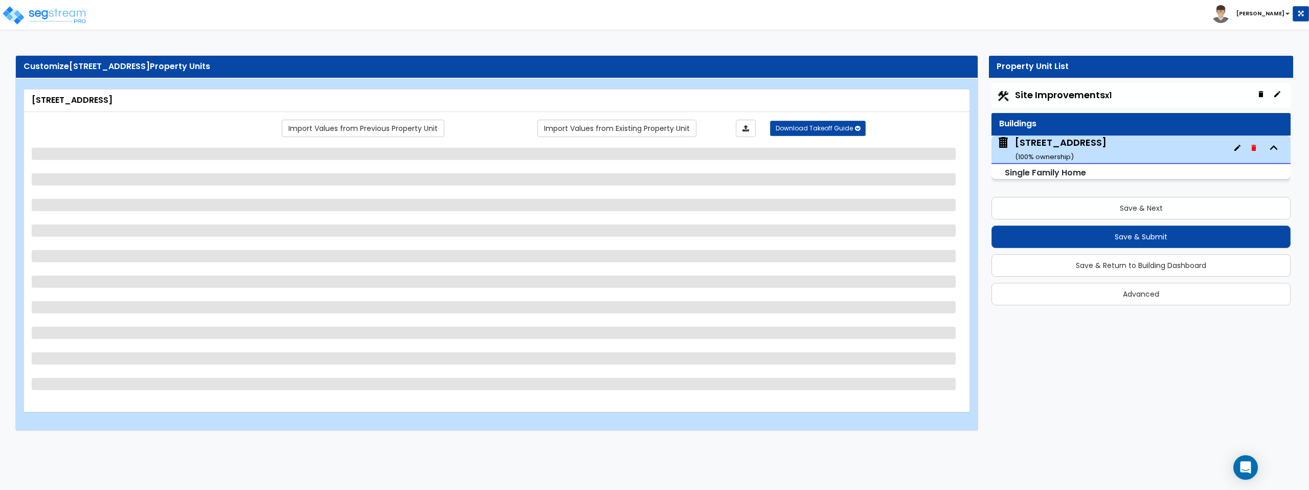
select select "2"
select select "1"
select select "2"
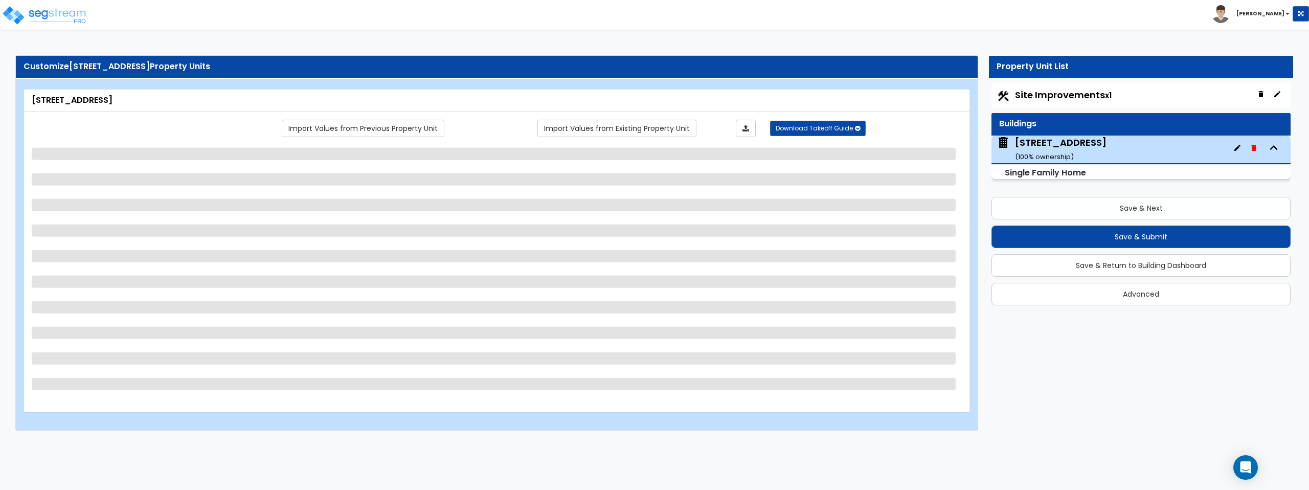
select select "2"
select select "1"
select select "2"
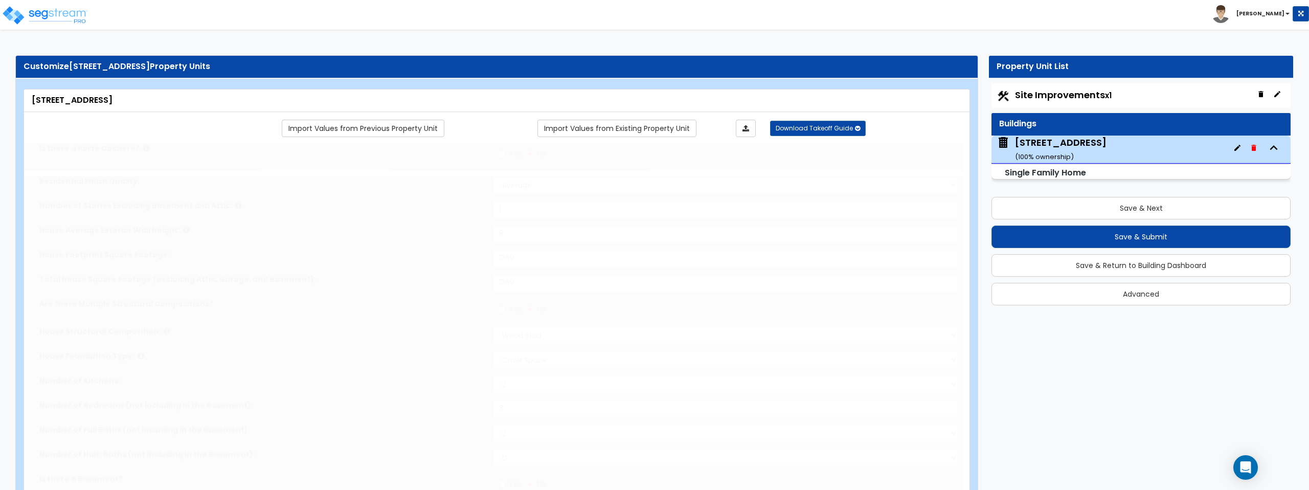
type input "3"
select select "2"
type input "3"
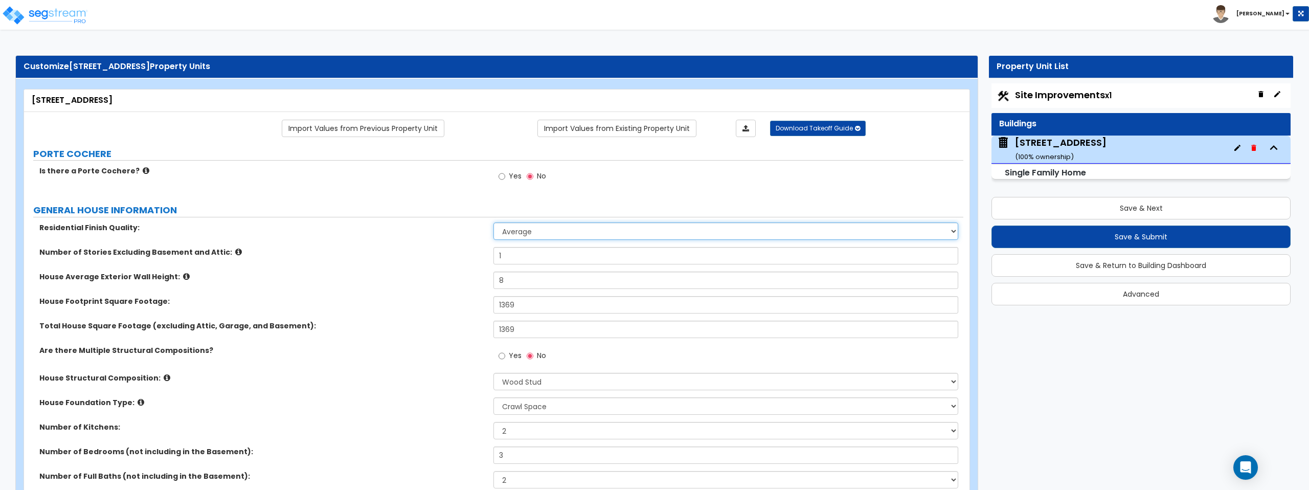
click at [587, 236] on select "Low Average High" at bounding box center [726, 231] width 464 height 17
select select "2"
click at [494, 223] on select "Low Average High" at bounding box center [726, 231] width 464 height 17
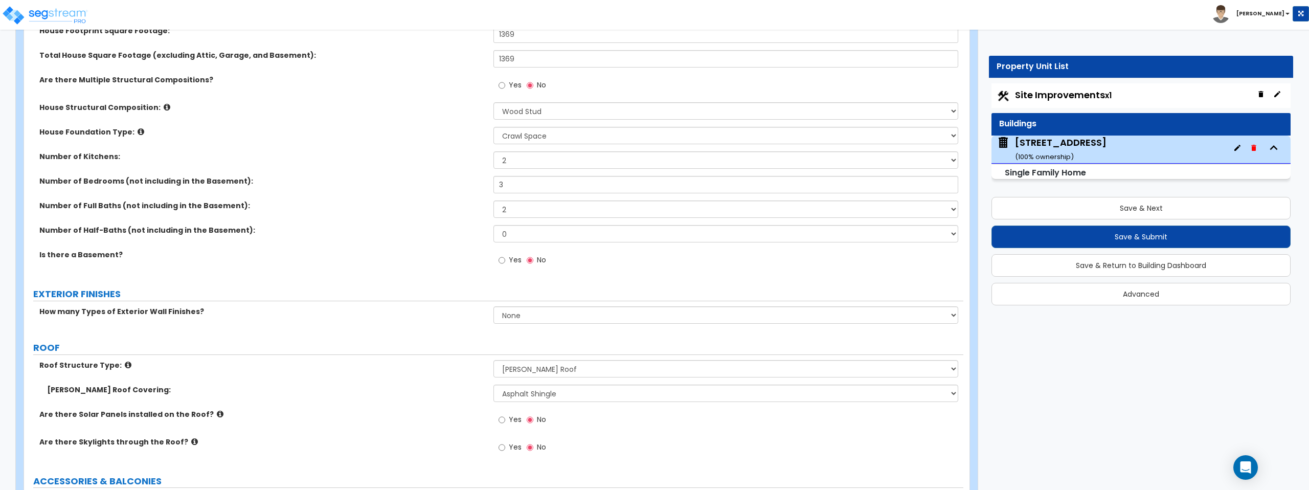
scroll to position [271, 0]
click at [571, 315] on select "None 1 2 3" at bounding box center [726, 314] width 464 height 17
click at [494, 306] on select "None 1 2 3" at bounding box center [726, 314] width 464 height 17
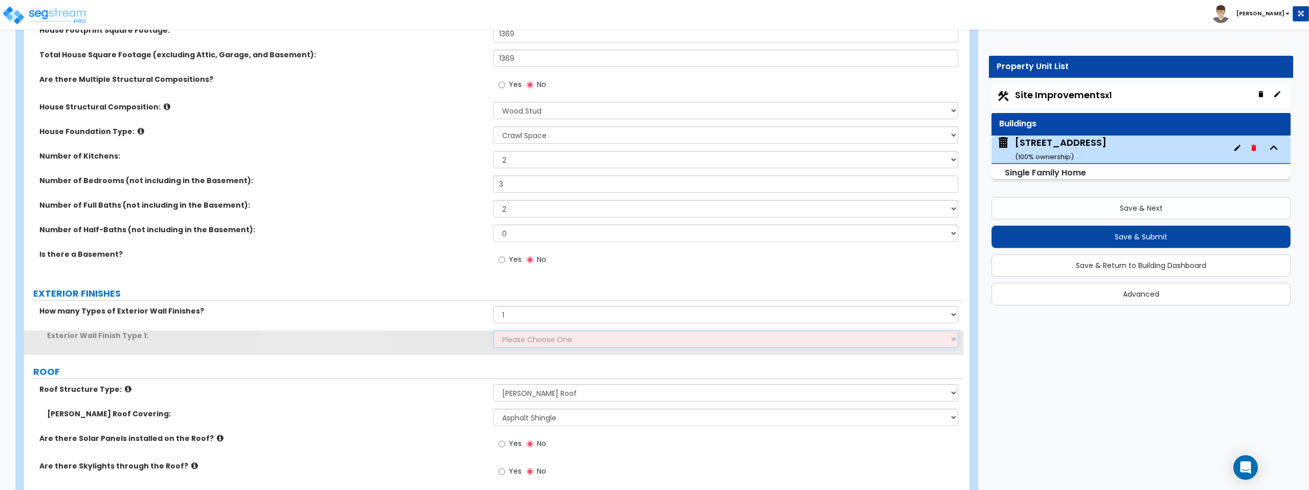
click at [570, 342] on select "Please Choose One No Finish/Shared Wall No Wall Brick Finish Stone Finish Wood …" at bounding box center [726, 338] width 464 height 17
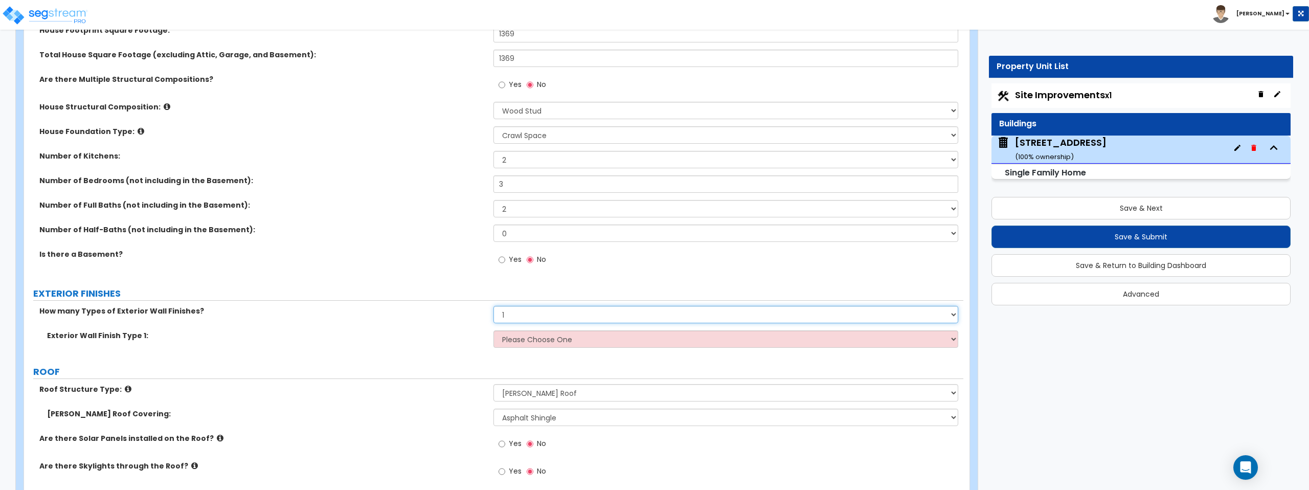
click at [509, 309] on select "None 1 2 3" at bounding box center [726, 314] width 464 height 17
select select "2"
click at [494, 306] on select "None 1 2 3" at bounding box center [726, 314] width 464 height 17
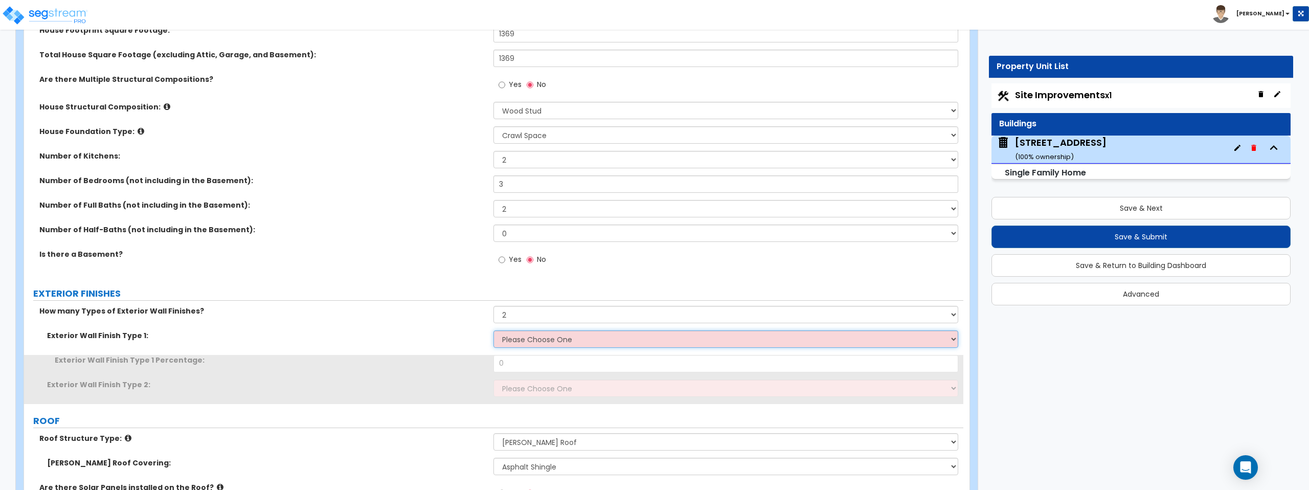
click at [546, 339] on select "Please Choose One No Finish/Shared Wall No Wall Brick Finish Stone Finish Wood …" at bounding box center [726, 338] width 464 height 17
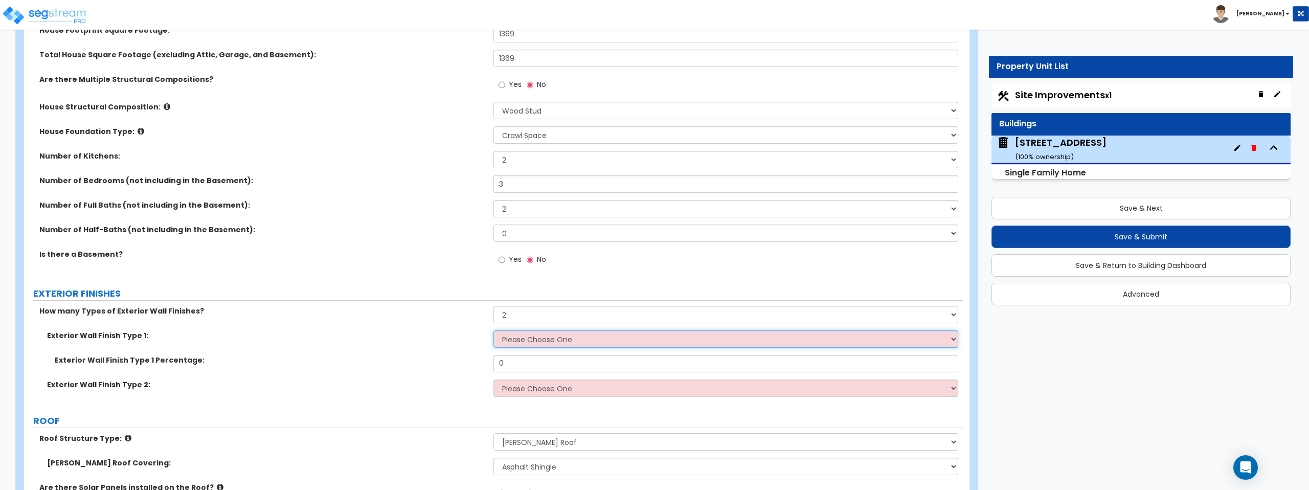
click at [620, 340] on select "Please Choose One No Finish/Shared Wall No Wall Brick Finish Stone Finish Wood …" at bounding box center [726, 338] width 464 height 17
select select "4"
click at [494, 330] on select "Please Choose One No Finish/Shared Wall No Wall Brick Finish Stone Finish Wood …" at bounding box center [726, 338] width 464 height 17
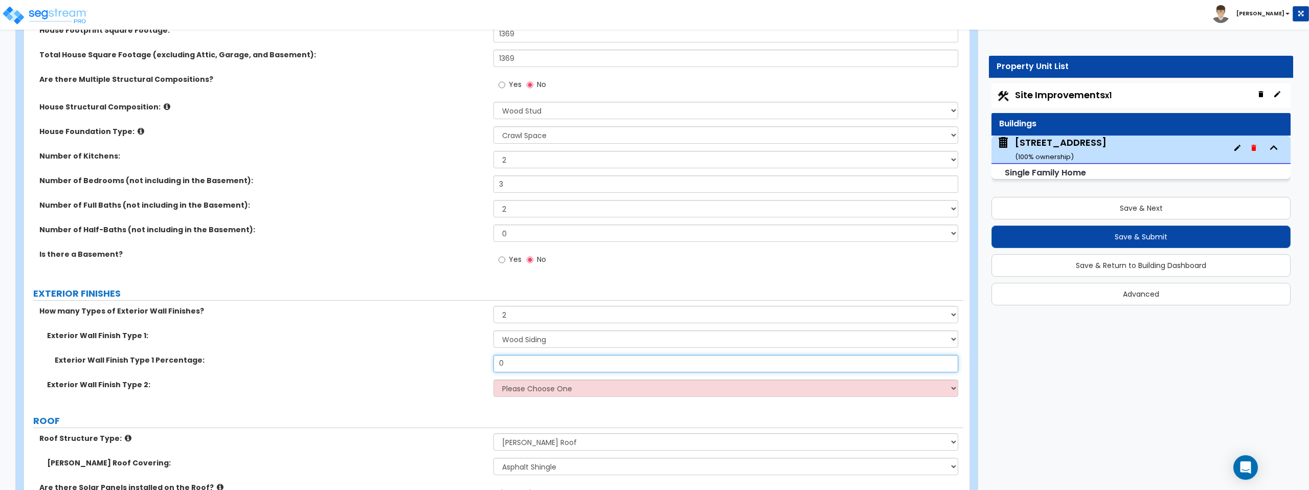
click at [592, 362] on input "0" at bounding box center [726, 363] width 464 height 17
click at [592, 366] on input "0" at bounding box center [726, 363] width 464 height 17
type input "80"
click at [576, 388] on select "Please Choose One No Finish/Shared Wall No Wall Brick Finish Stone Finish Wood …" at bounding box center [726, 388] width 464 height 17
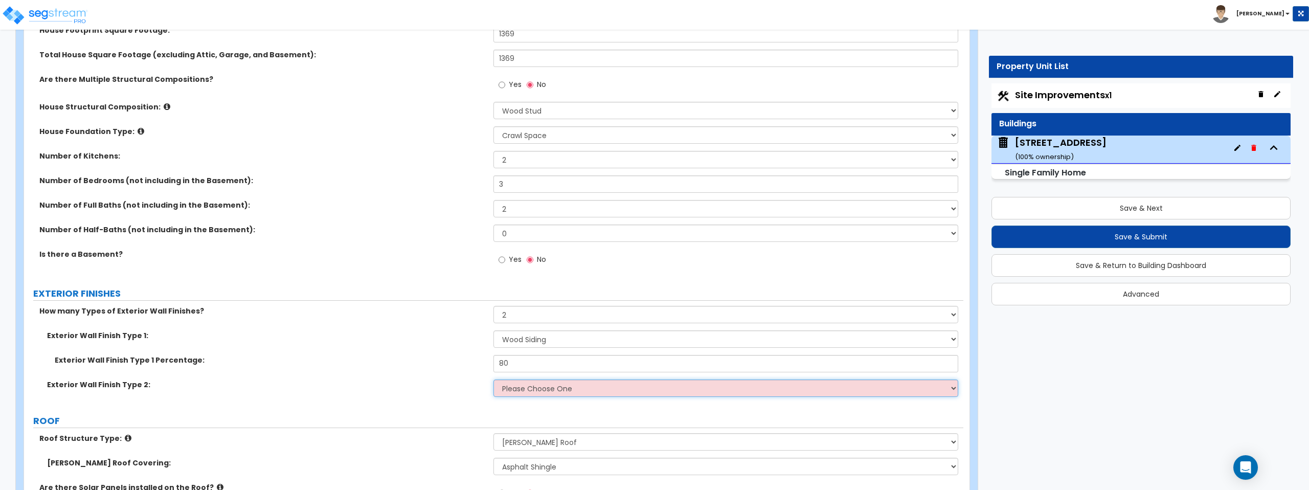
select select "6"
click at [494, 380] on select "Please Choose One No Finish/Shared Wall No Wall Brick Finish Stone Finish Wood …" at bounding box center [726, 388] width 464 height 17
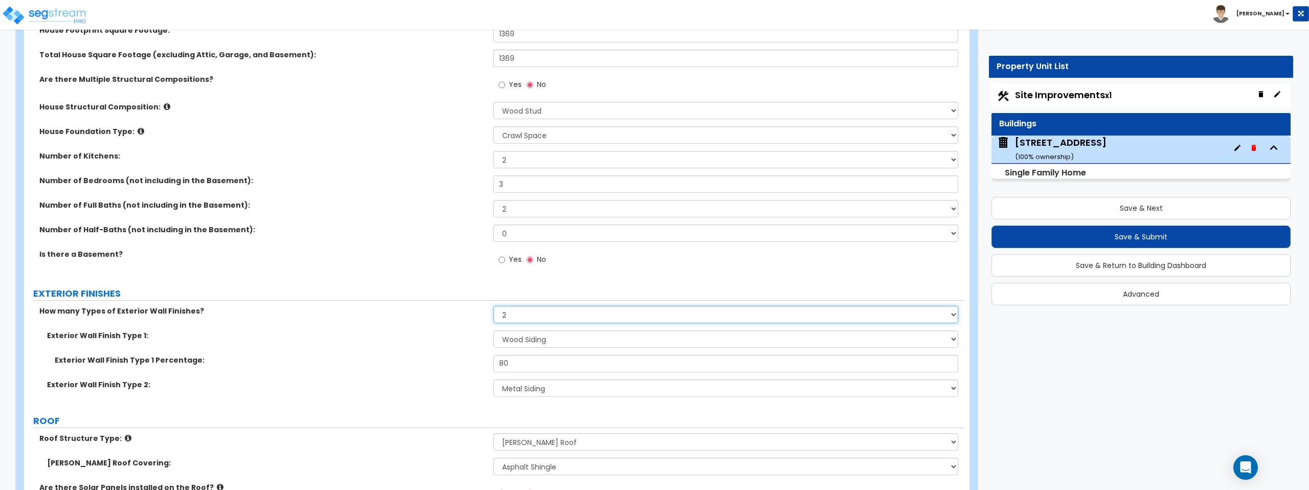
click at [526, 317] on select "None 1 2 3" at bounding box center [726, 314] width 464 height 17
click at [527, 316] on select "None 1 2 3" at bounding box center [726, 314] width 464 height 17
select select "1"
click at [494, 306] on select "None 1 2 3" at bounding box center [726, 314] width 464 height 17
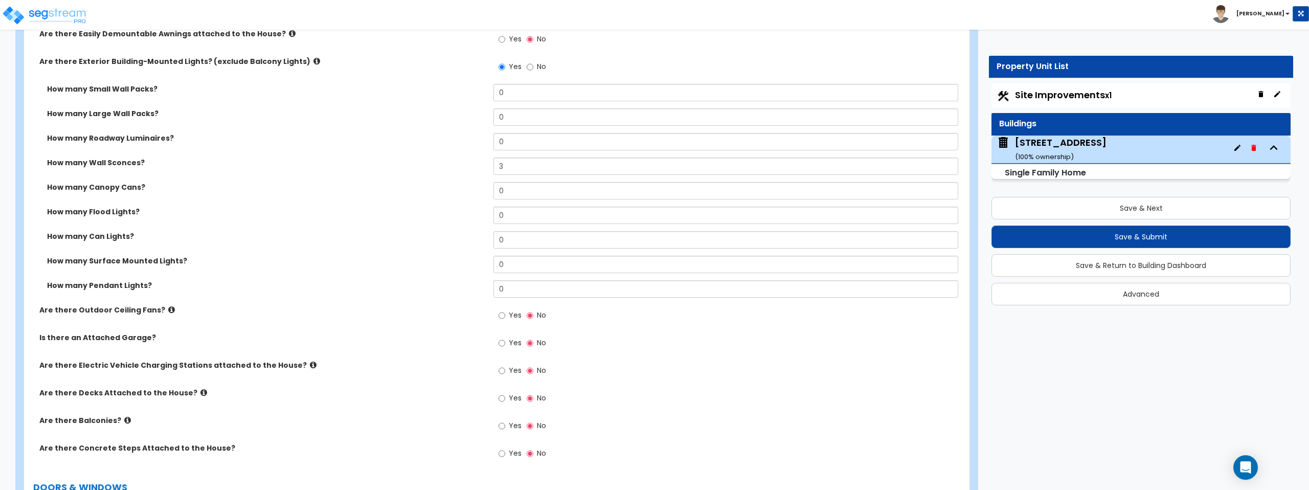
scroll to position [762, 0]
click at [201, 393] on icon at bounding box center [204, 391] width 7 height 8
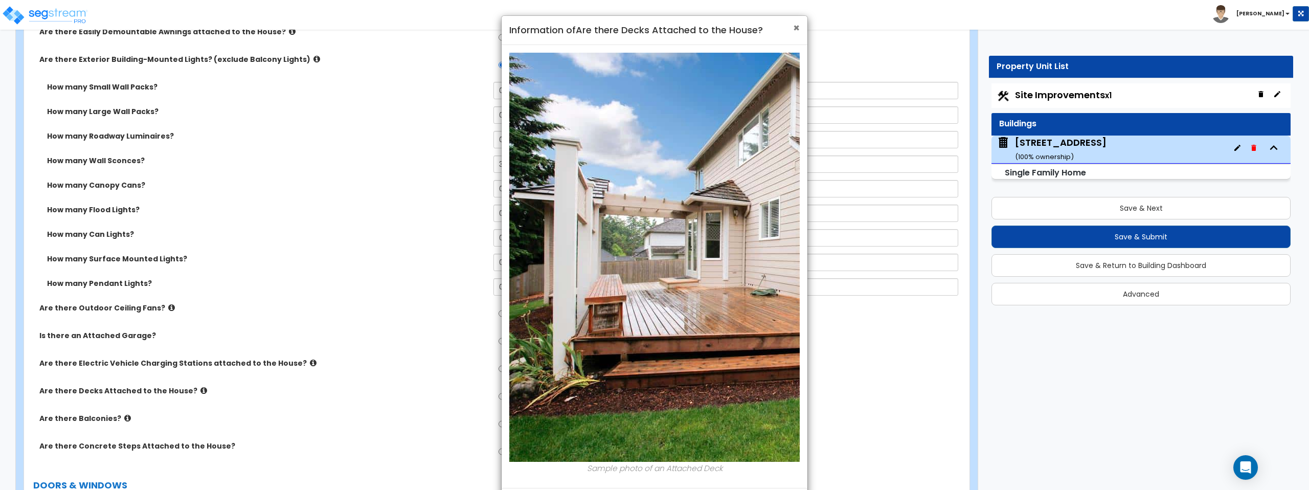
click at [796, 29] on span "×" at bounding box center [796, 27] width 7 height 15
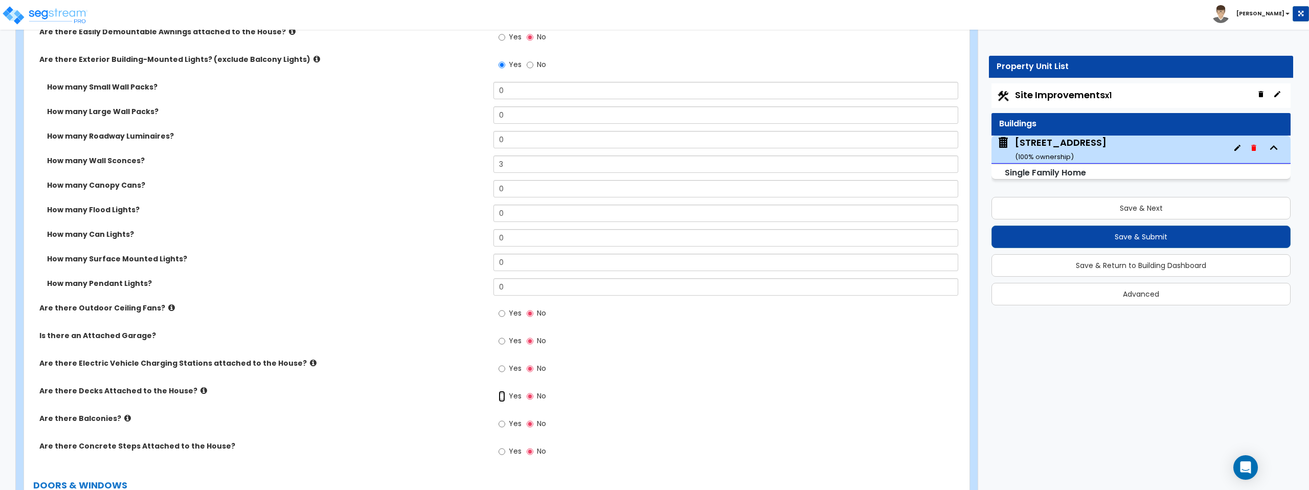
click at [503, 396] on input "Yes" at bounding box center [502, 396] width 7 height 11
radio input "true"
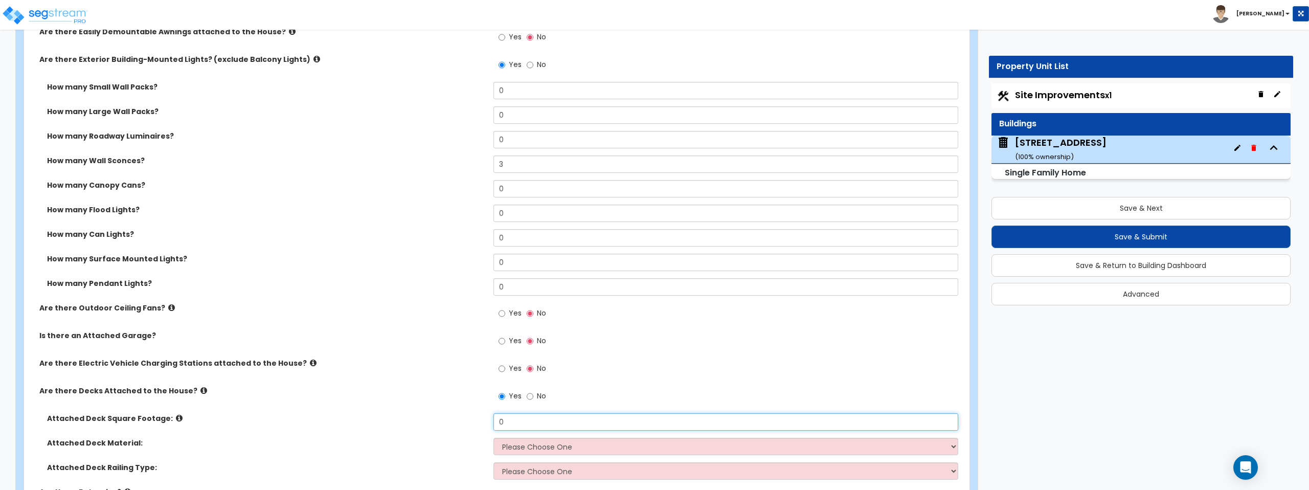
click at [555, 426] on input "0" at bounding box center [726, 421] width 464 height 17
type input "173.83"
click at [321, 415] on label "Attached Deck Square Footage:" at bounding box center [266, 418] width 439 height 10
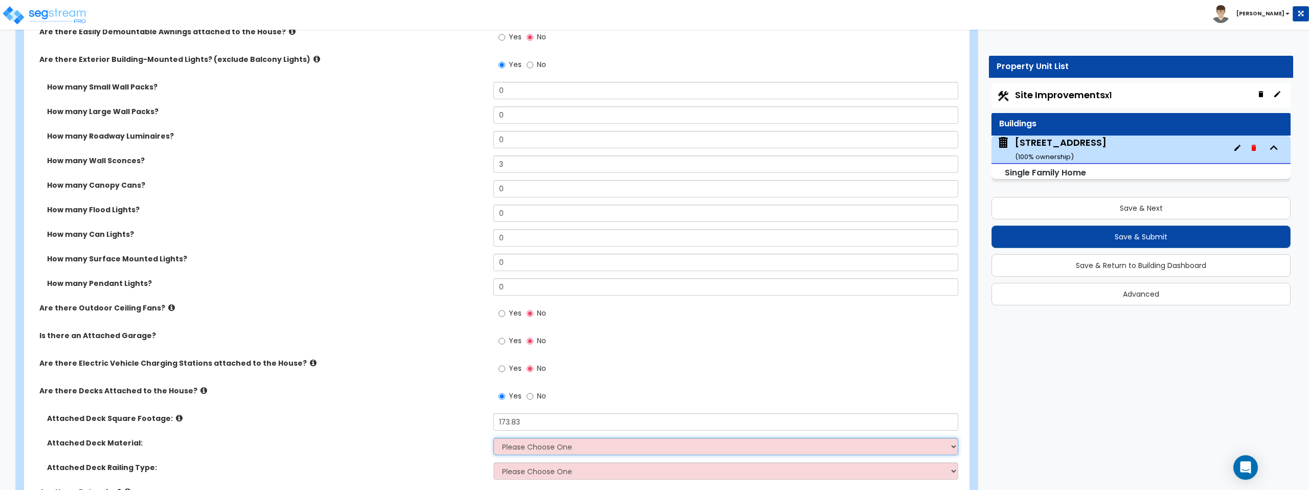
click at [557, 449] on select "Please Choose One Wood Plastic/PVC" at bounding box center [726, 446] width 464 height 17
select select "1"
click at [494, 438] on select "Please Choose One Wood Plastic/PVC" at bounding box center [726, 446] width 464 height 17
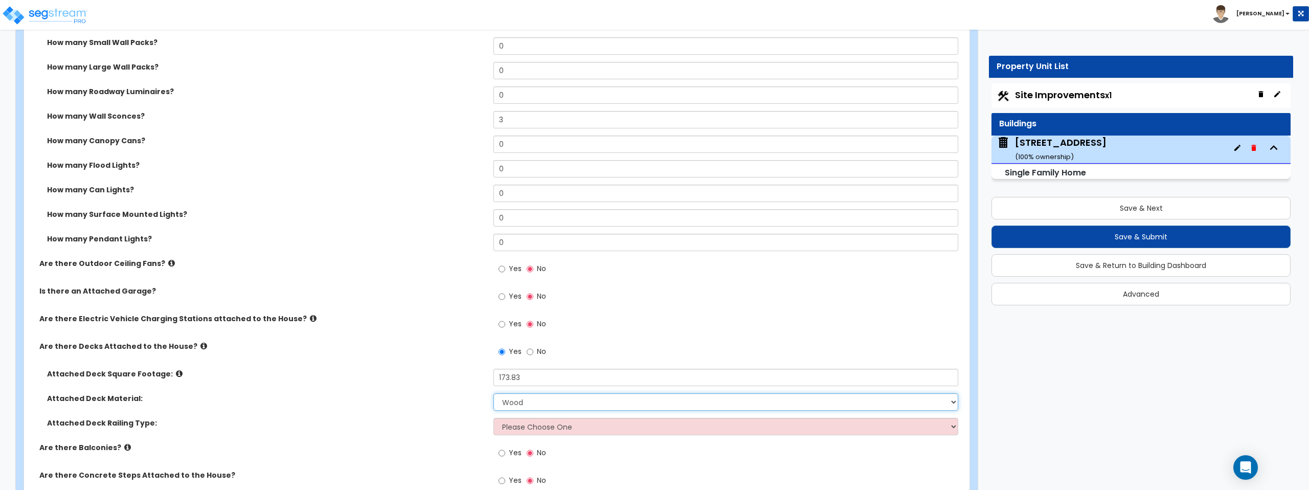
scroll to position [810, 0]
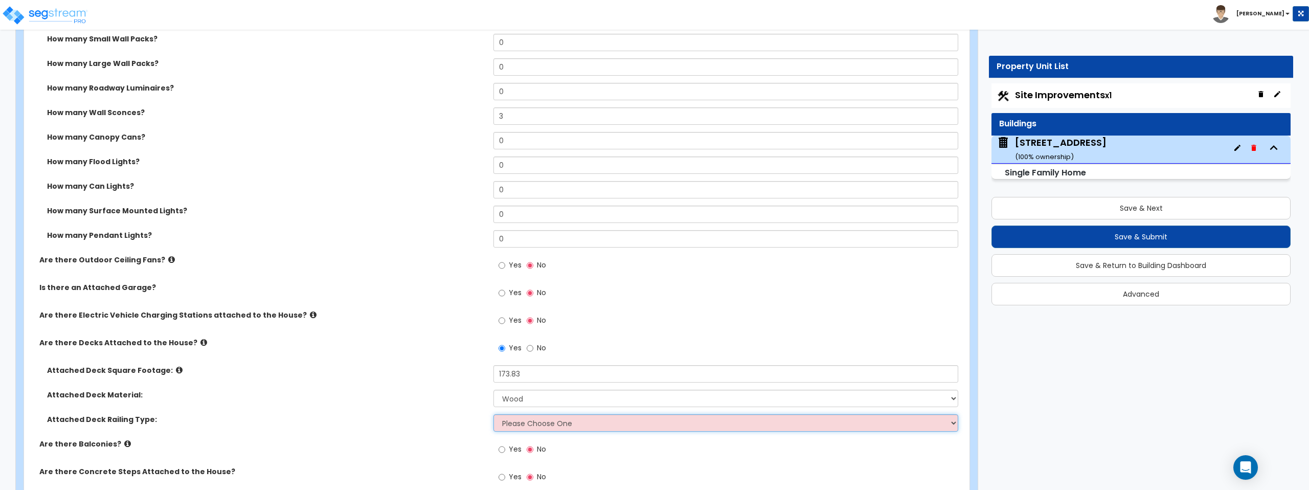
click at [565, 422] on select "Please Choose One Wood Plastic" at bounding box center [726, 422] width 464 height 17
click at [494, 414] on select "Please Choose One Wood Plastic" at bounding box center [726, 422] width 464 height 17
click at [568, 422] on select "Please Choose One Wood Plastic" at bounding box center [726, 422] width 464 height 17
select select "1"
click at [494, 414] on select "Please Choose One Wood Plastic" at bounding box center [726, 422] width 464 height 17
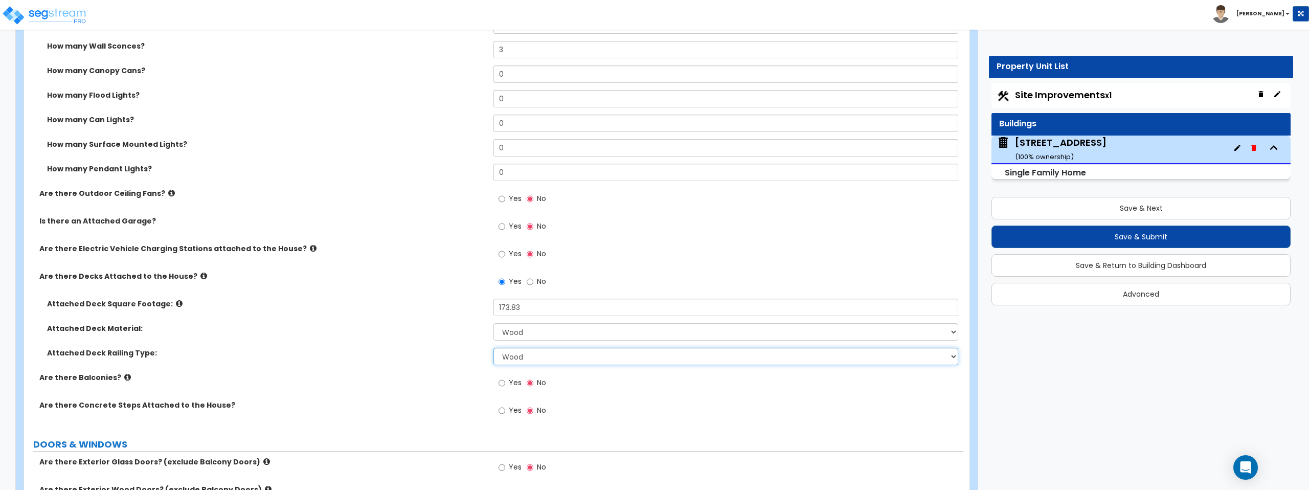
scroll to position [877, 0]
click at [504, 409] on input "Yes" at bounding box center [502, 409] width 7 height 11
radio input "true"
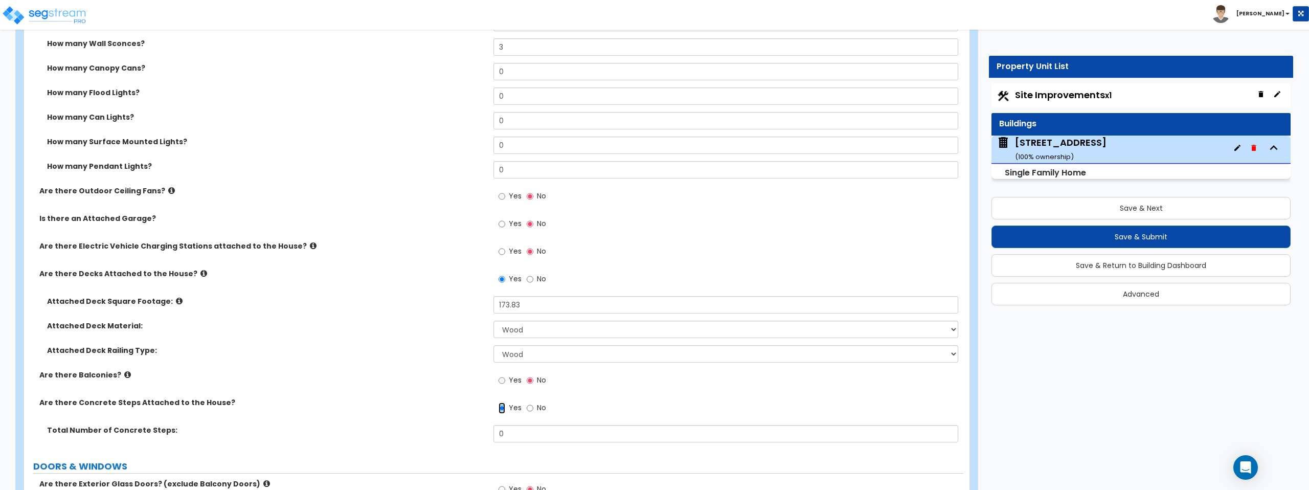
scroll to position [879, 0]
click at [523, 426] on input "0" at bounding box center [726, 433] width 464 height 17
type input "5"
click at [421, 396] on div "Are there Balconies? Yes No" at bounding box center [494, 383] width 940 height 28
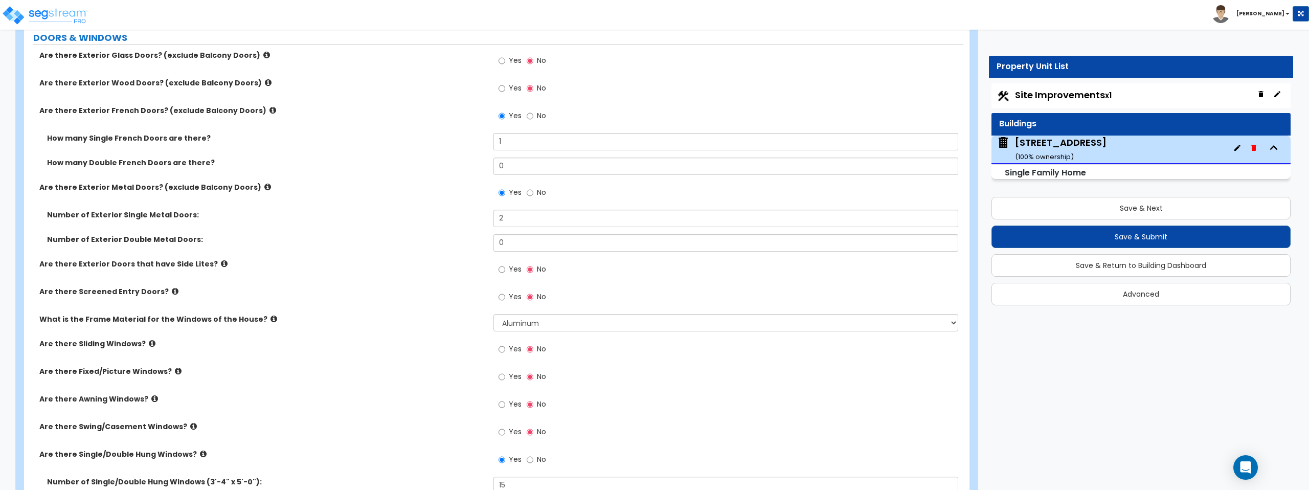
scroll to position [1312, 0]
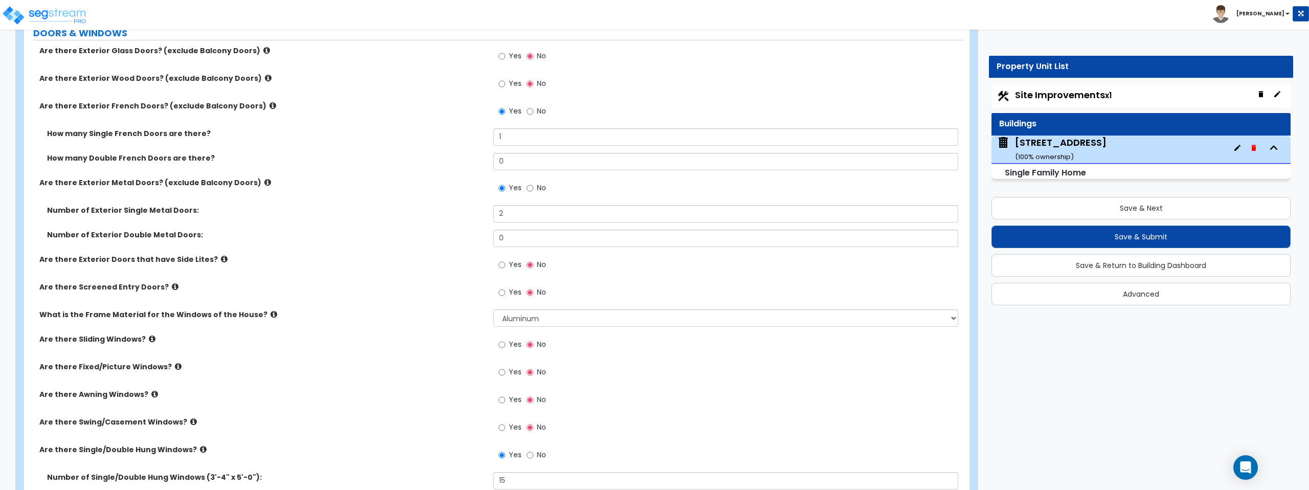
click at [149, 338] on icon at bounding box center [152, 339] width 7 height 8
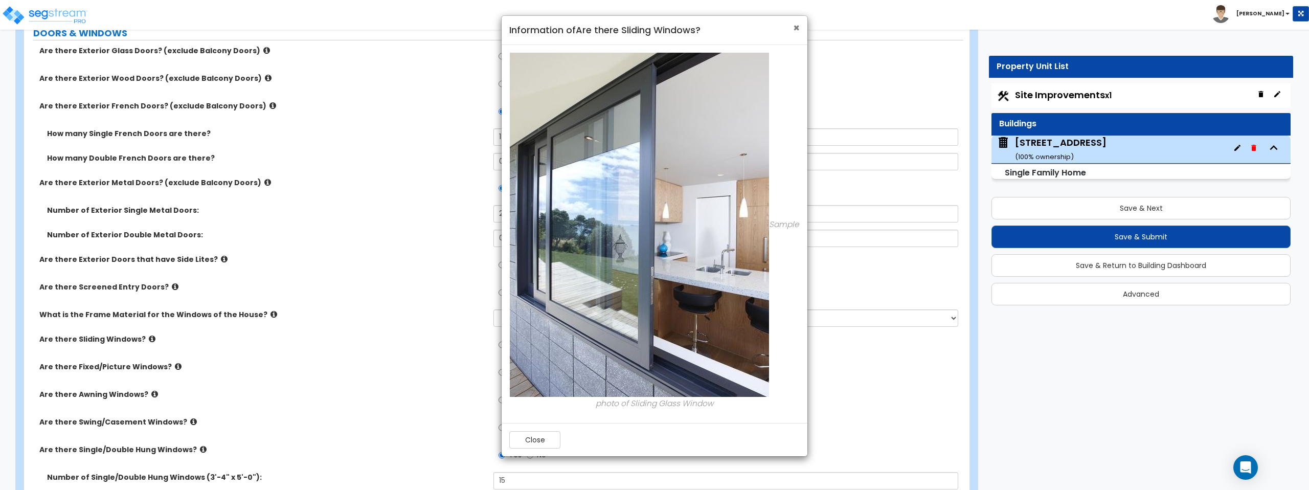
click at [795, 28] on span "×" at bounding box center [796, 27] width 7 height 15
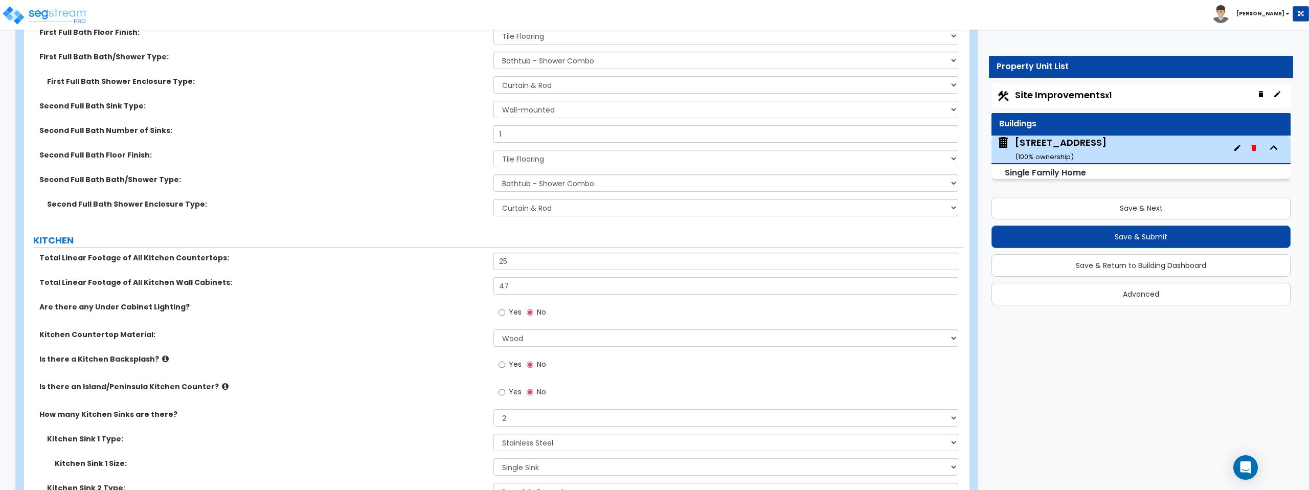
scroll to position [3384, 0]
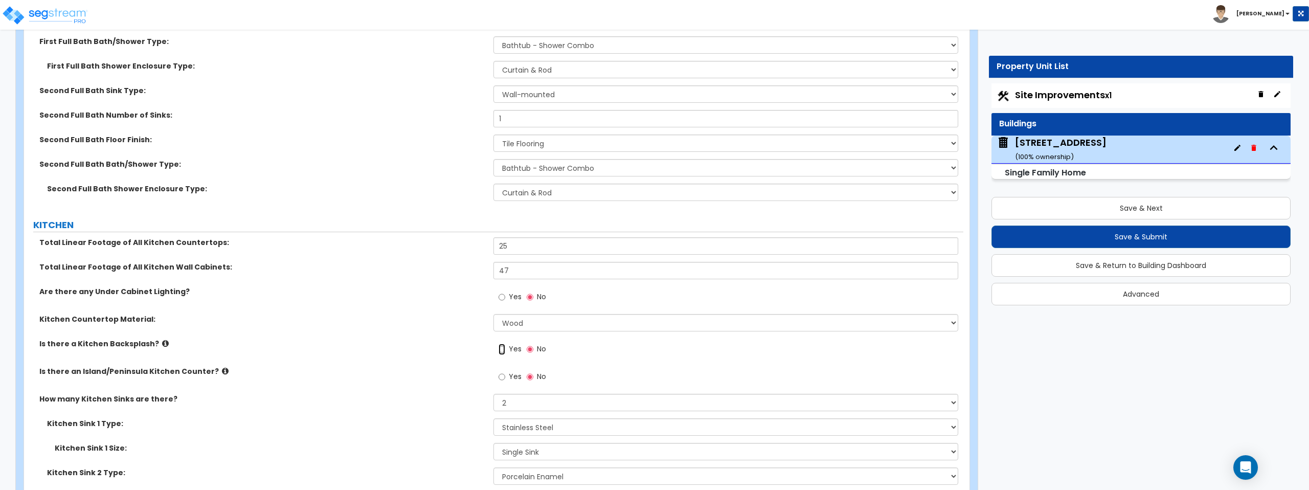
click at [502, 350] on input "Yes" at bounding box center [502, 349] width 7 height 11
radio input "true"
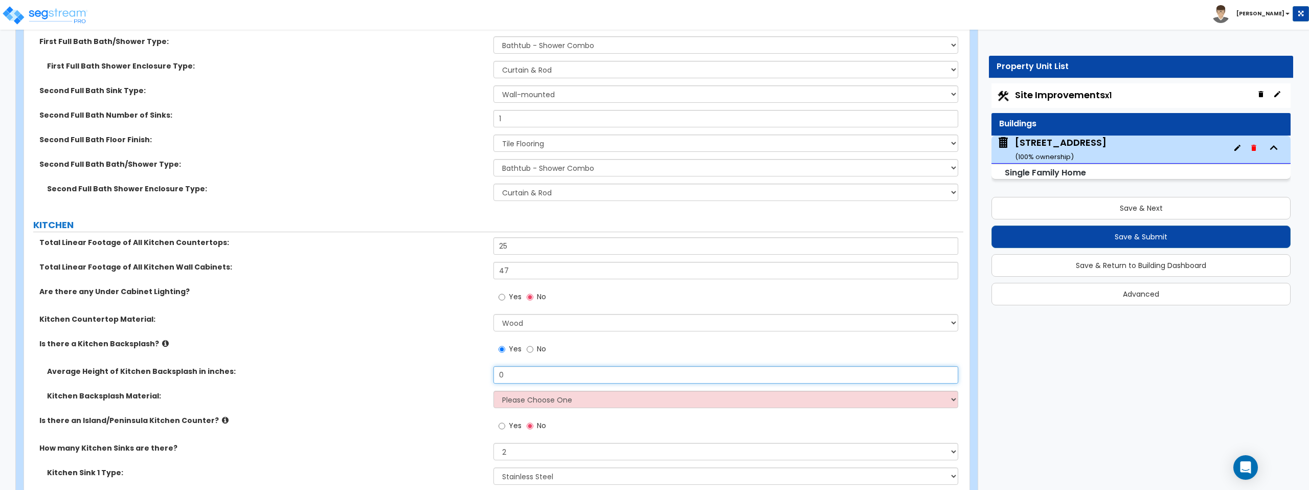
click at [534, 377] on input "0" at bounding box center [726, 374] width 464 height 17
type input "18"
click at [538, 398] on select "Please Choose One Plastic Laminate Solid Surface Stone Quartz Tile Stainless St…" at bounding box center [726, 399] width 464 height 17
click at [494, 391] on select "Please Choose One Plastic Laminate Solid Surface Stone Quartz Tile Stainless St…" at bounding box center [726, 399] width 464 height 17
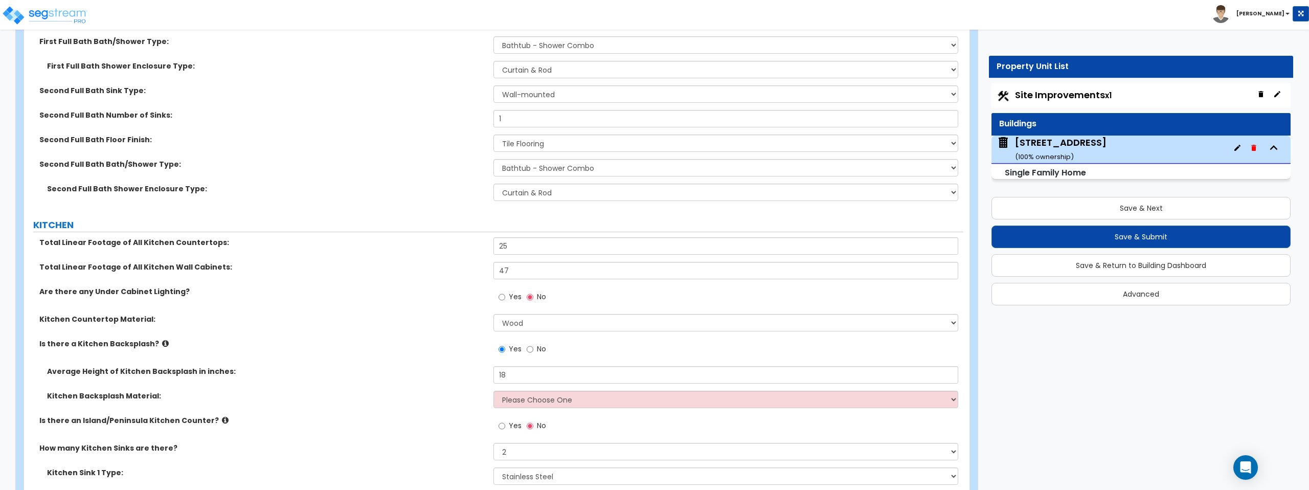
click at [488, 398] on div "Kitchen Backsplash Material:" at bounding box center [259, 396] width 470 height 10
click at [506, 401] on select "Please Choose One Plastic Laminate Solid Surface Stone Quartz Tile Stainless St…" at bounding box center [726, 399] width 464 height 17
select select "1"
click at [494, 391] on select "Please Choose One Plastic Laminate Solid Surface Stone Quartz Tile Stainless St…" at bounding box center [726, 399] width 464 height 17
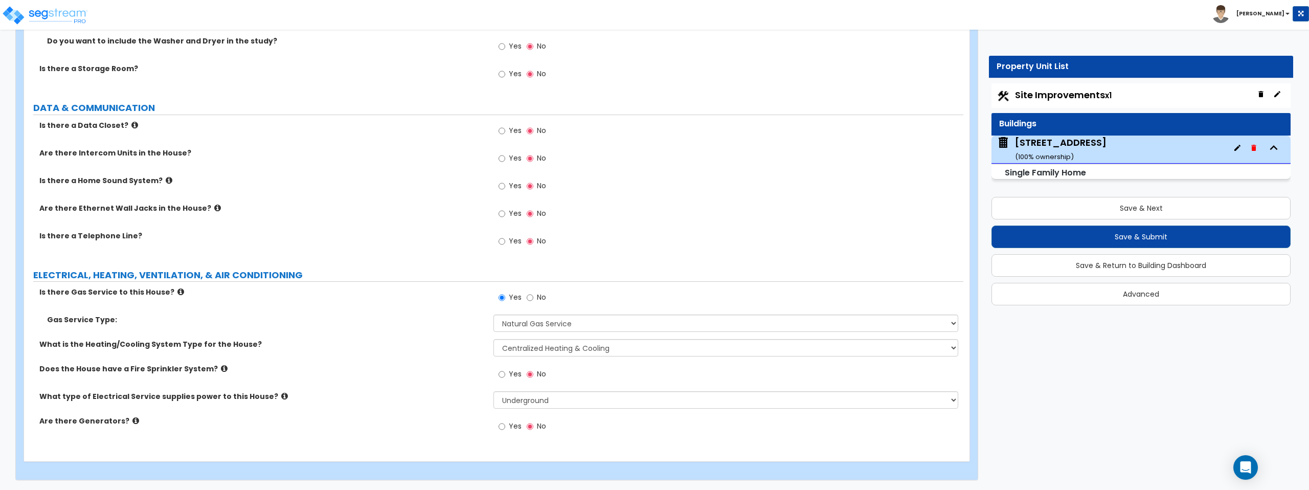
scroll to position [4401, 0]
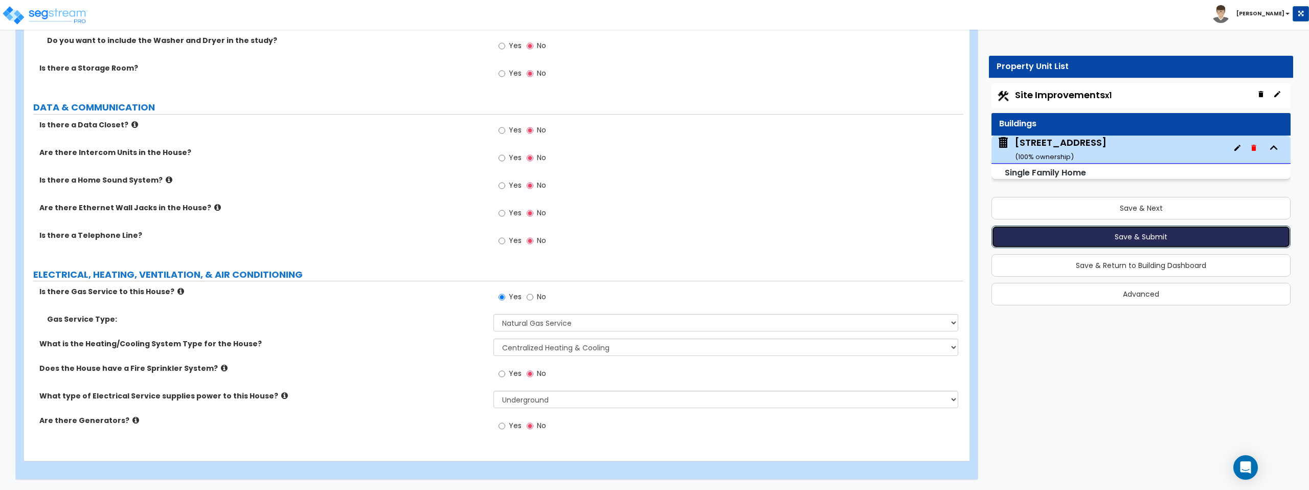
click at [1146, 237] on button "Save & Submit" at bounding box center [1141, 237] width 299 height 23
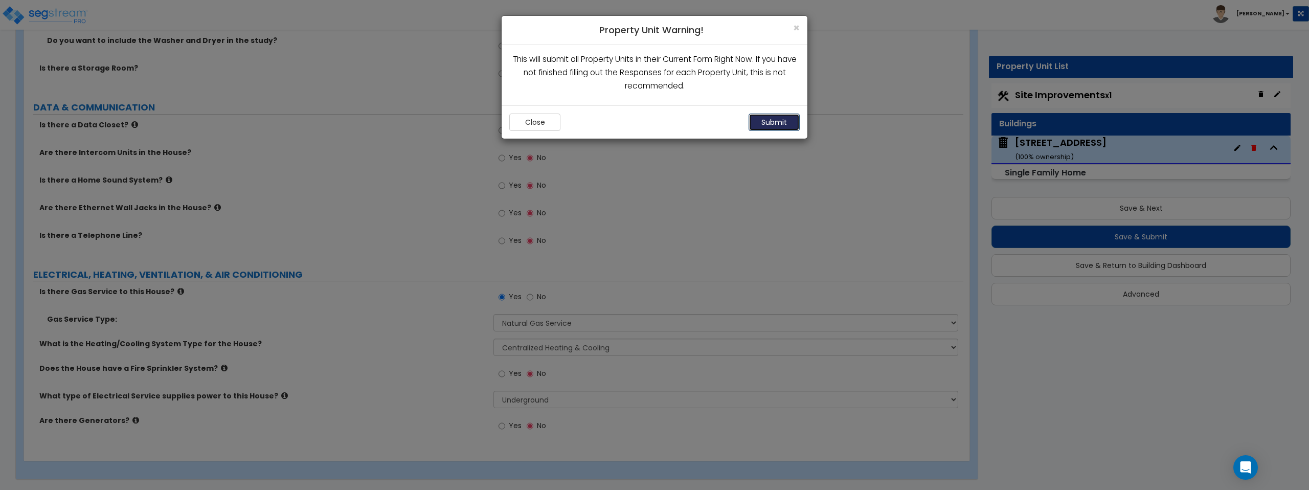
click at [763, 124] on button "Submit" at bounding box center [774, 122] width 51 height 17
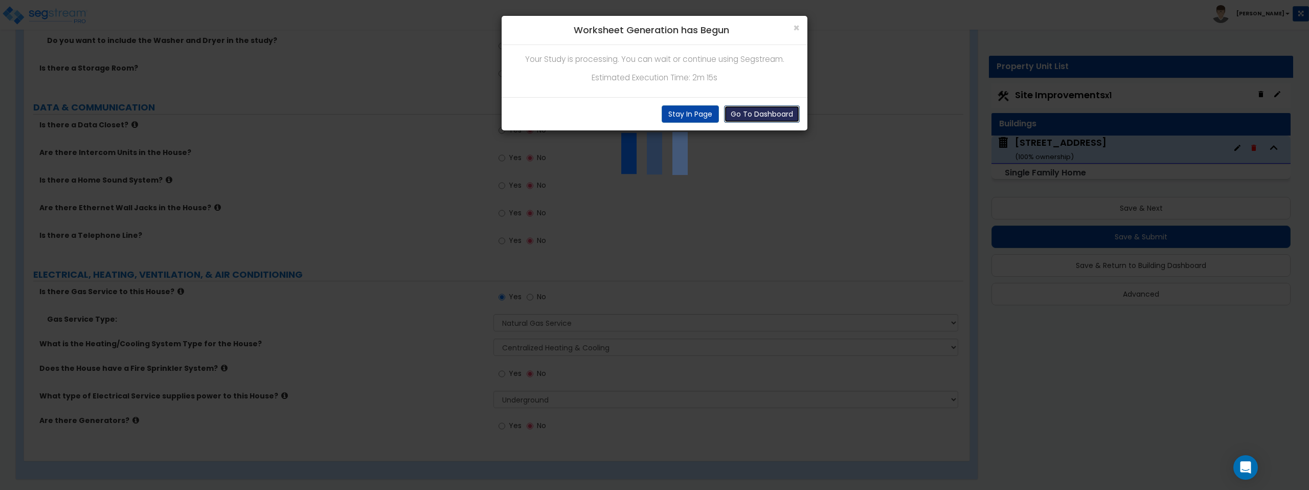
click at [762, 117] on button "Go To Dashboard" at bounding box center [762, 113] width 76 height 17
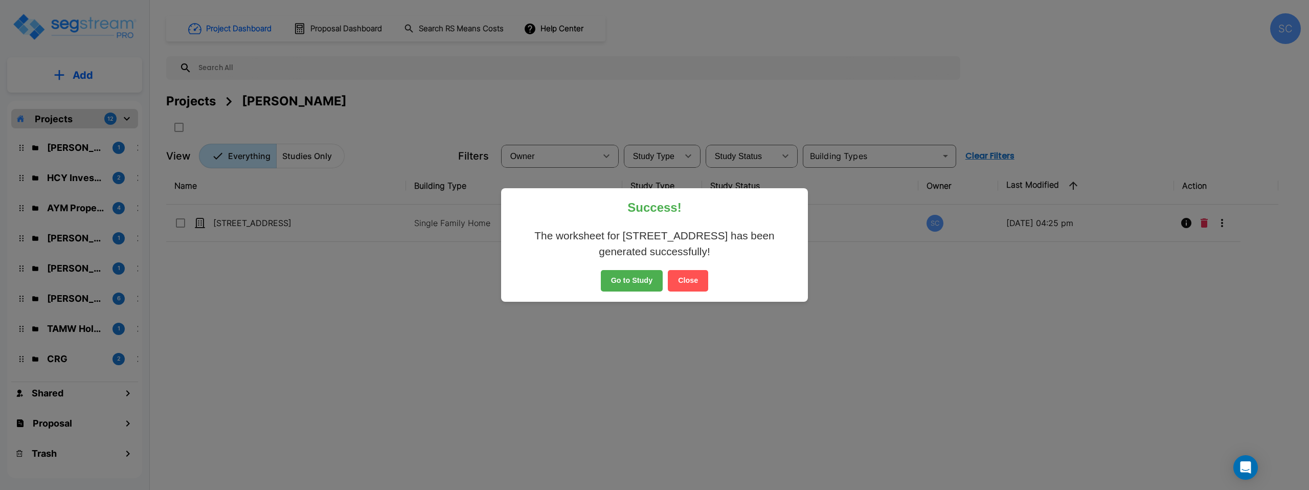
click at [624, 282] on button "Go to Study" at bounding box center [632, 280] width 62 height 21
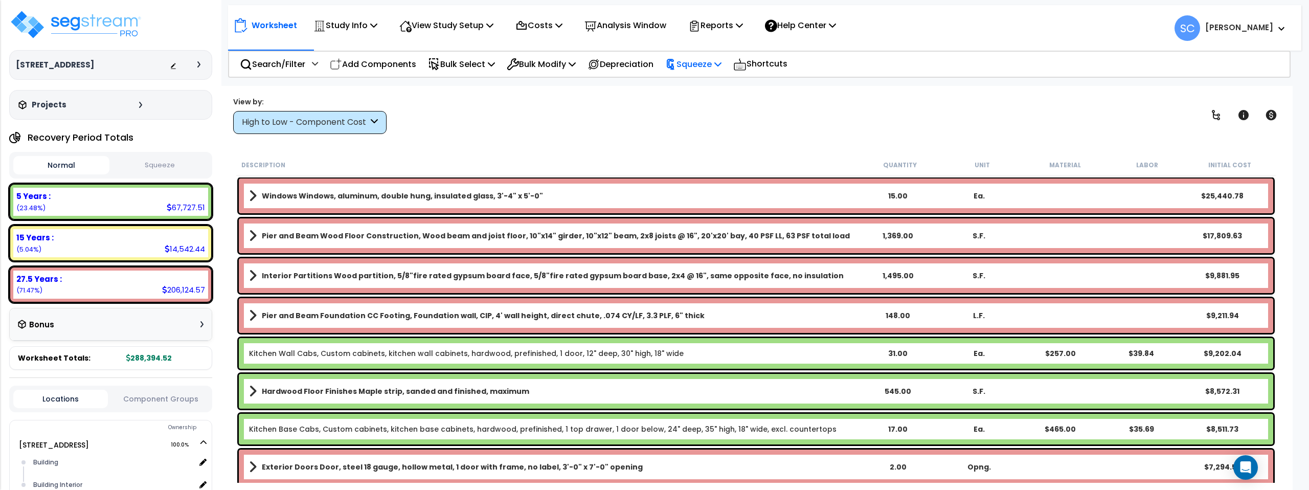
click at [709, 65] on p "Squeeze" at bounding box center [693, 64] width 56 height 14
click at [709, 83] on link "Squeeze" at bounding box center [710, 87] width 101 height 20
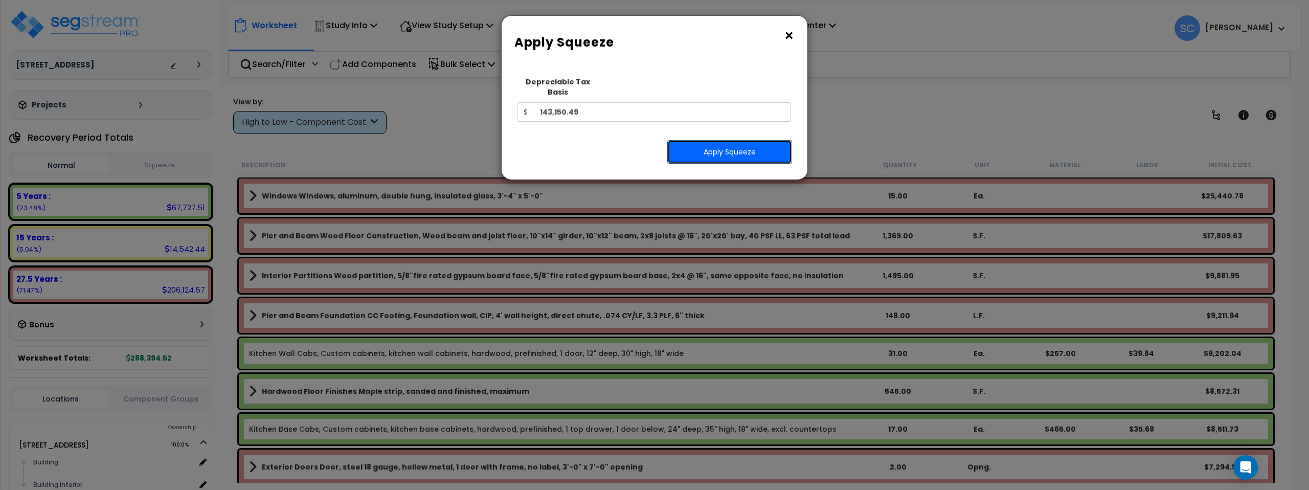
click at [729, 140] on button "Apply Squeeze" at bounding box center [730, 152] width 125 height 24
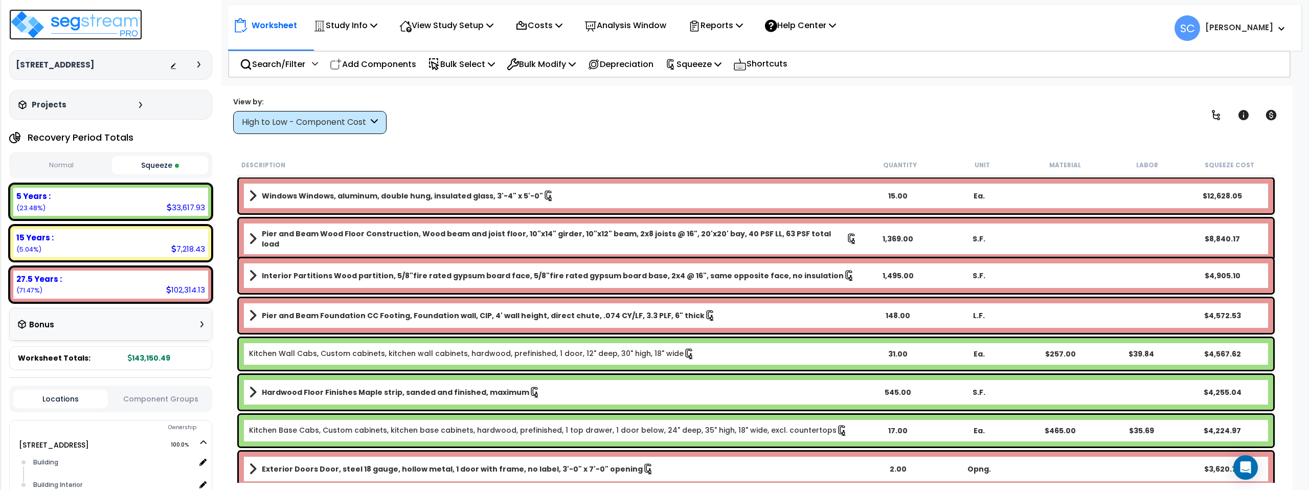
click at [133, 20] on img at bounding box center [75, 24] width 133 height 31
